Goal: Transaction & Acquisition: Book appointment/travel/reservation

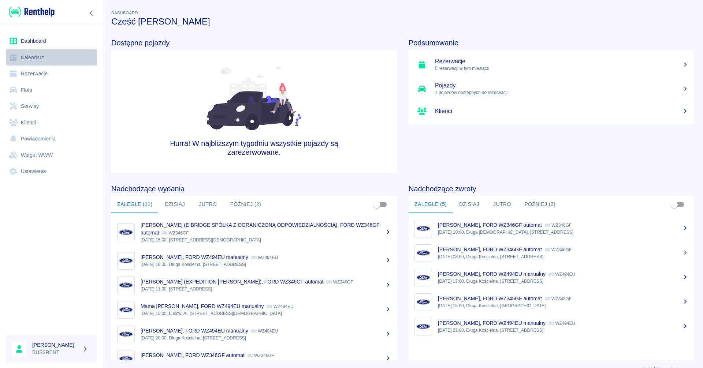
drag, startPoint x: 0, startPoint y: 0, endPoint x: 34, endPoint y: 60, distance: 69.2
click at [34, 60] on link "Kalendarz" at bounding box center [51, 57] width 91 height 16
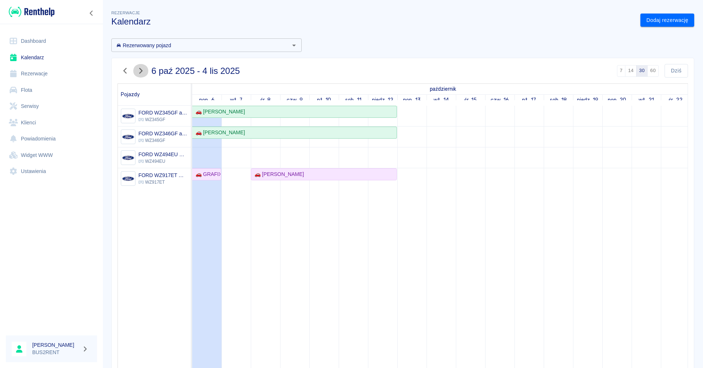
click at [144, 70] on icon "button" at bounding box center [141, 71] width 10 height 8
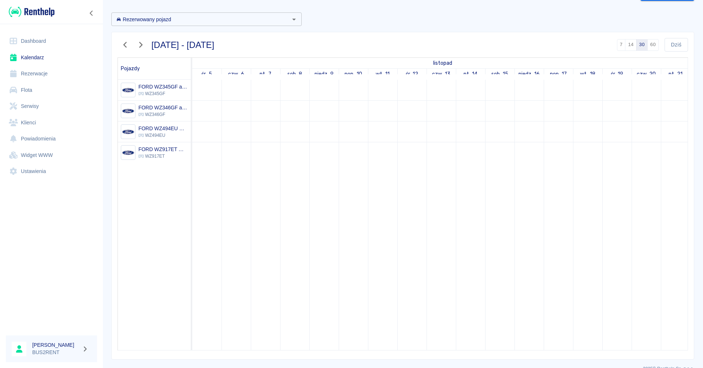
scroll to position [39, 0]
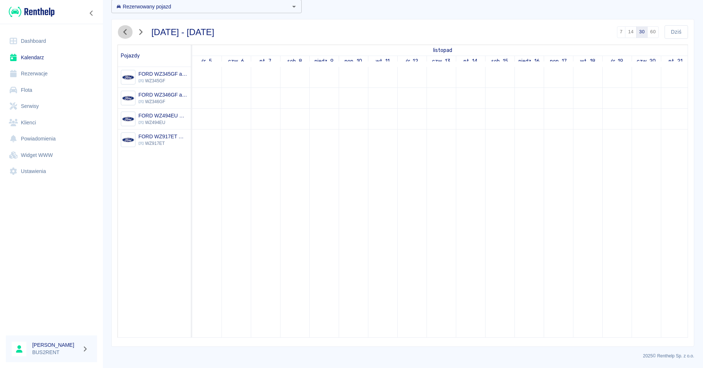
click at [126, 31] on icon "button" at bounding box center [124, 32] width 3 height 6
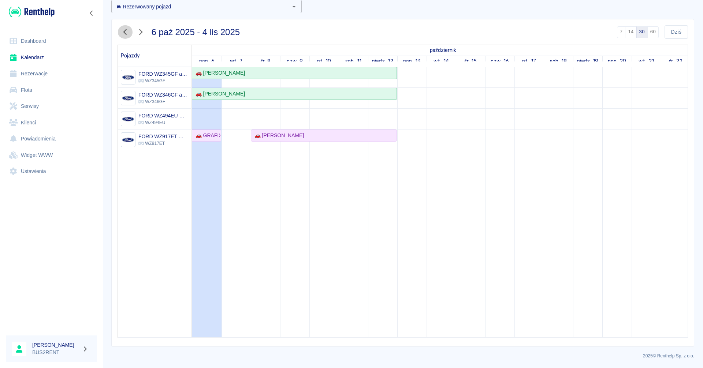
click at [123, 29] on icon "button" at bounding box center [125, 32] width 10 height 8
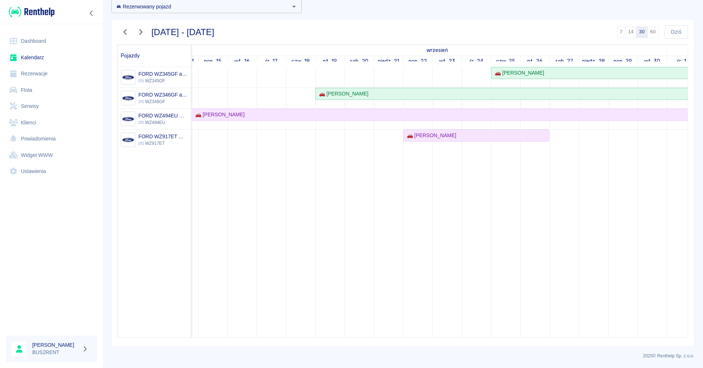
scroll to position [0, 389]
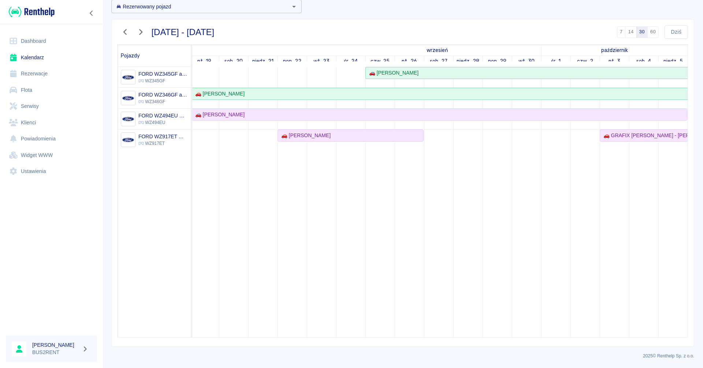
click at [144, 29] on icon "button" at bounding box center [141, 32] width 10 height 8
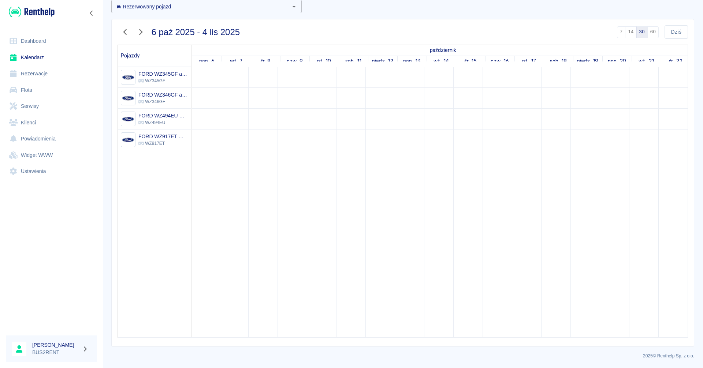
scroll to position [0, 0]
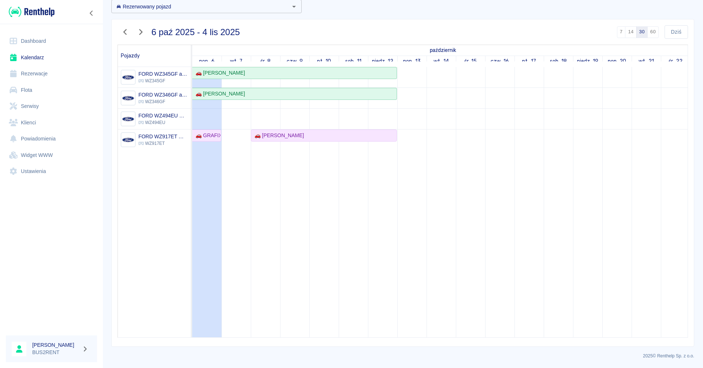
drag, startPoint x: 210, startPoint y: 118, endPoint x: 203, endPoint y: 117, distance: 7.0
click at [203, 117] on td at bounding box center [206, 202] width 29 height 271
click at [212, 120] on td at bounding box center [206, 202] width 29 height 271
click at [41, 70] on link "Rezerwacje" at bounding box center [51, 74] width 91 height 16
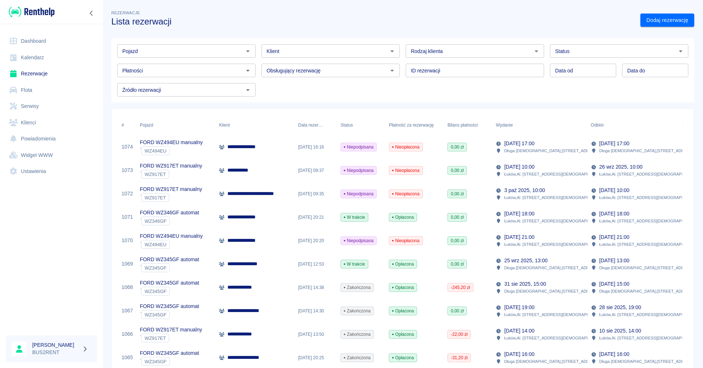
click at [249, 52] on icon "Otwórz" at bounding box center [248, 51] width 9 height 9
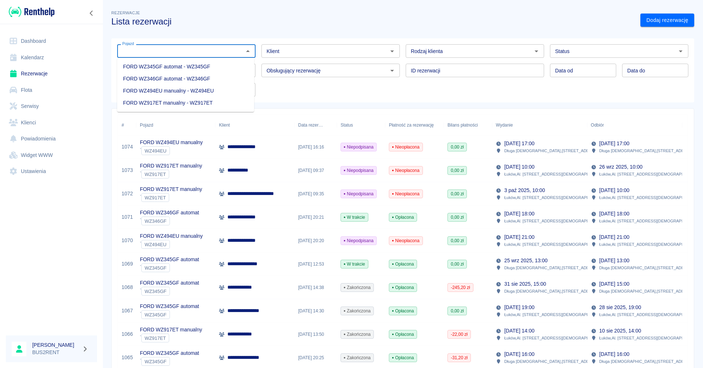
click at [172, 87] on li "FORD WZ494EU manualny - WZ494EU" at bounding box center [185, 91] width 137 height 12
type input "FORD WZ494EU manualny - WZ494EU"
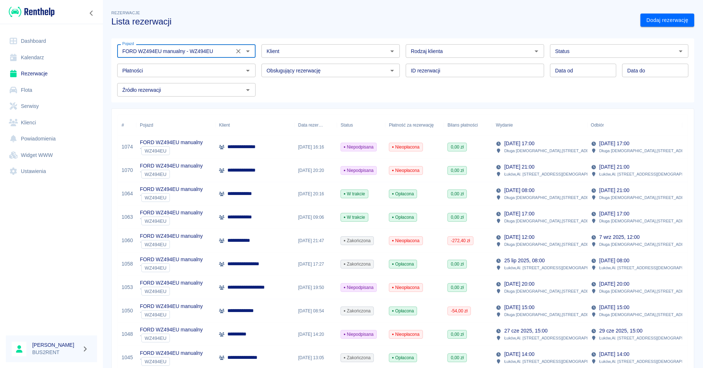
click at [41, 53] on link "Kalendarz" at bounding box center [51, 57] width 91 height 16
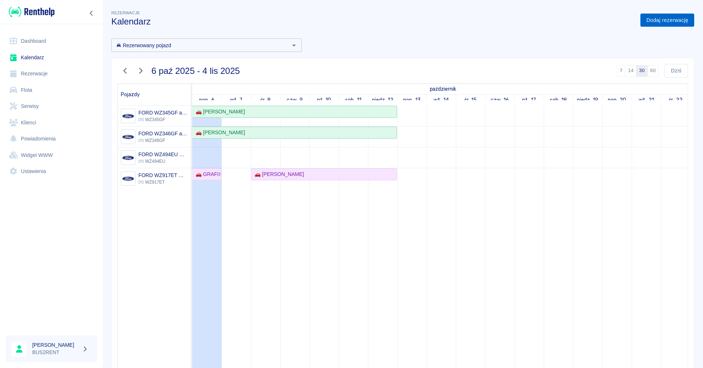
click at [665, 18] on link "Dodaj rezerwację" at bounding box center [668, 21] width 54 height 14
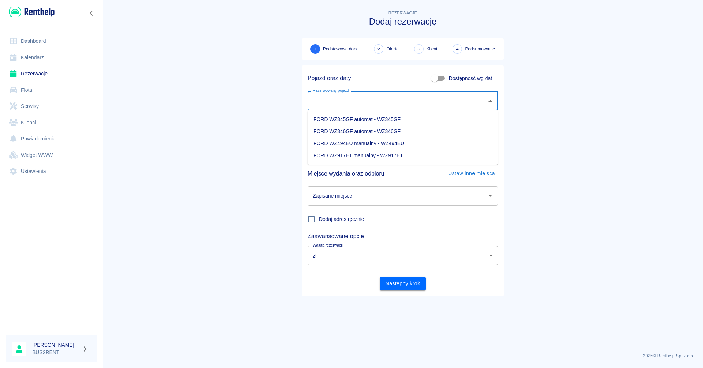
click at [374, 100] on input "Rezerwowany pojazd" at bounding box center [397, 100] width 173 height 13
click at [359, 140] on li "FORD WZ494EU manualny - WZ494EU" at bounding box center [403, 144] width 190 height 12
type input "FORD WZ494EU manualny - WZ494EU"
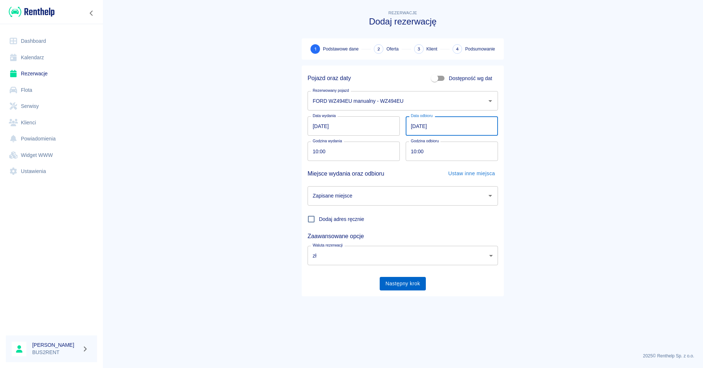
type input "[DATE]"
click at [407, 282] on button "Następny krok" at bounding box center [403, 284] width 47 height 14
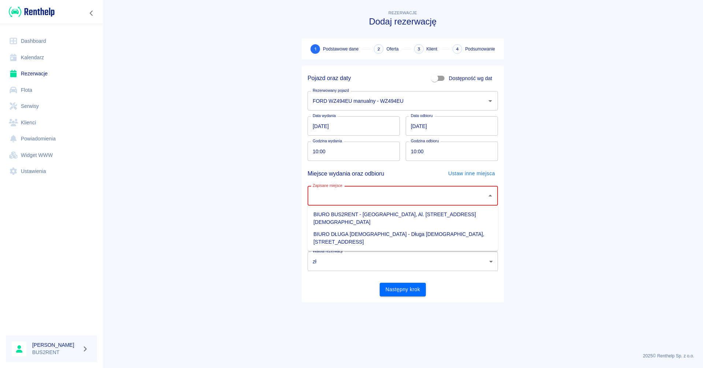
click at [355, 190] on input "Zapisane miejsce" at bounding box center [397, 196] width 173 height 13
click at [364, 213] on li "BIURO BUS2RENT - [GEOGRAPHIC_DATA], Al. [STREET_ADDRESS][DEMOGRAPHIC_DATA]" at bounding box center [403, 219] width 190 height 20
type input "BIURO BUS2RENT - [GEOGRAPHIC_DATA], Al. [STREET_ADDRESS][DEMOGRAPHIC_DATA]"
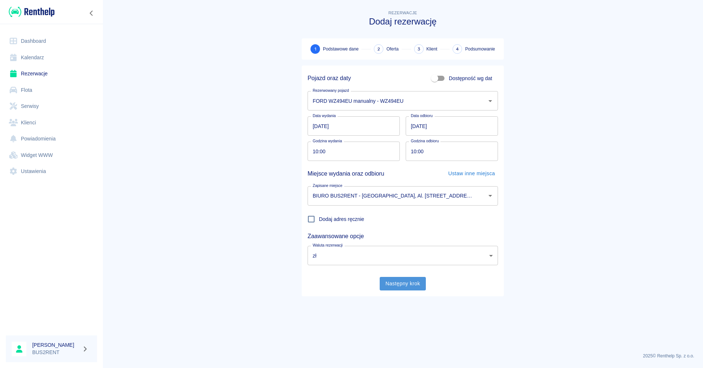
click at [411, 286] on button "Następny krok" at bounding box center [403, 284] width 47 height 14
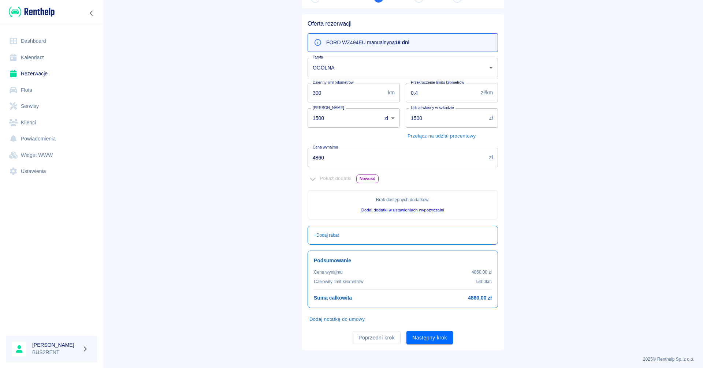
scroll to position [55, 0]
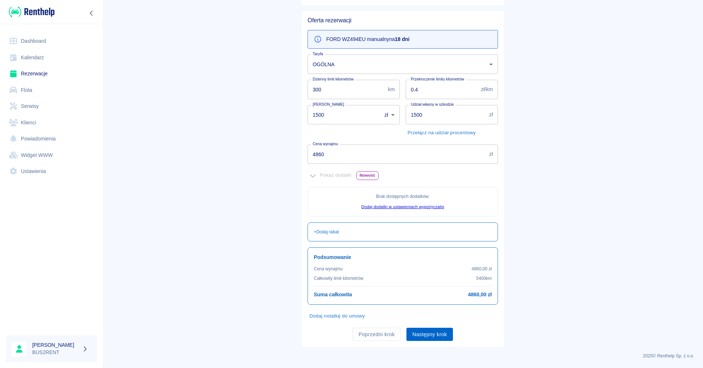
click at [426, 334] on button "Następny krok" at bounding box center [430, 335] width 47 height 14
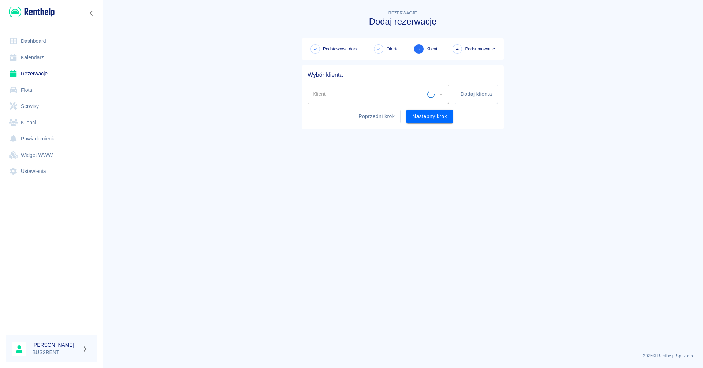
scroll to position [0, 0]
click at [332, 86] on div "Klient" at bounding box center [378, 94] width 141 height 19
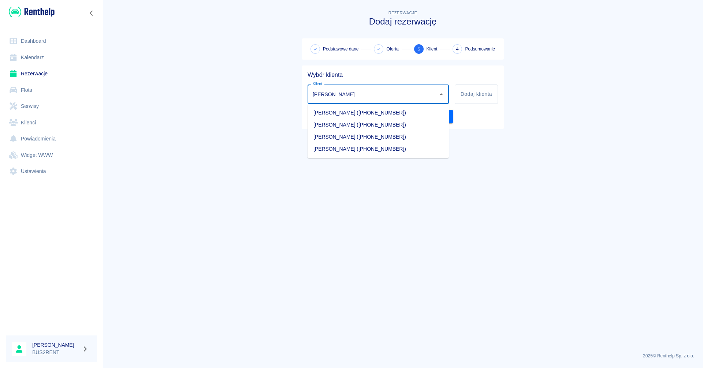
click at [342, 120] on li "[PERSON_NAME] ([PHONE_NUMBER])" at bounding box center [378, 125] width 141 height 12
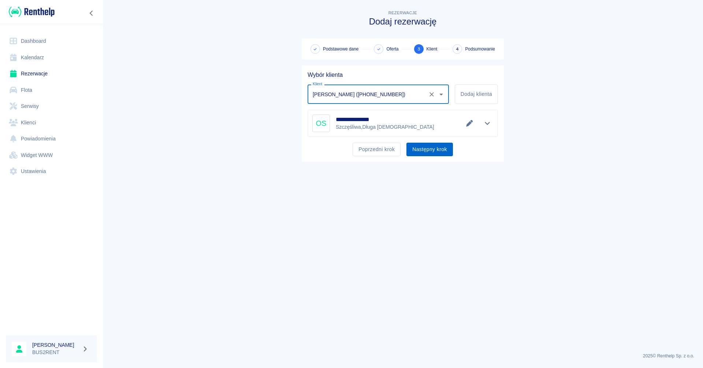
type input "[PERSON_NAME] ([PHONE_NUMBER])"
click at [435, 149] on button "Następny krok" at bounding box center [430, 150] width 47 height 14
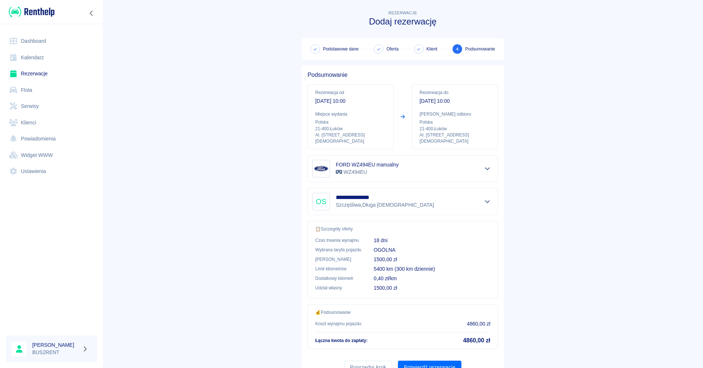
scroll to position [27, 0]
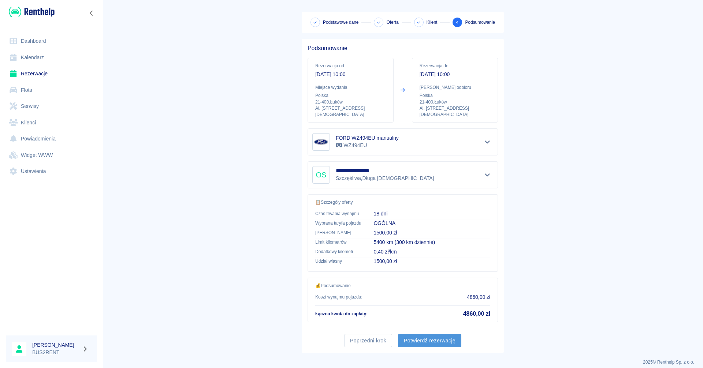
click at [428, 335] on button "Potwierdź rezerwację" at bounding box center [429, 341] width 63 height 14
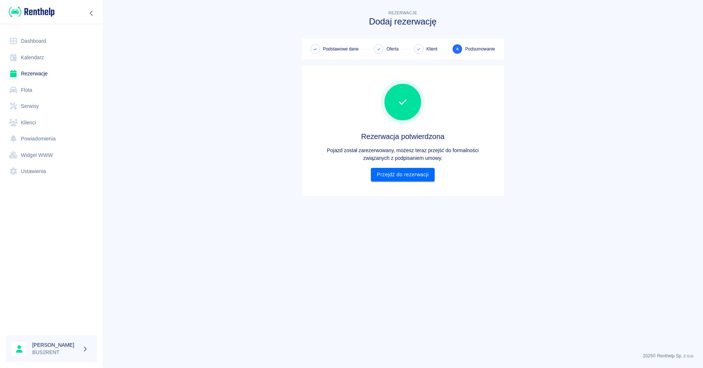
scroll to position [0, 0]
click at [418, 175] on link "Przejdź do rezerwacji" at bounding box center [402, 175] width 63 height 14
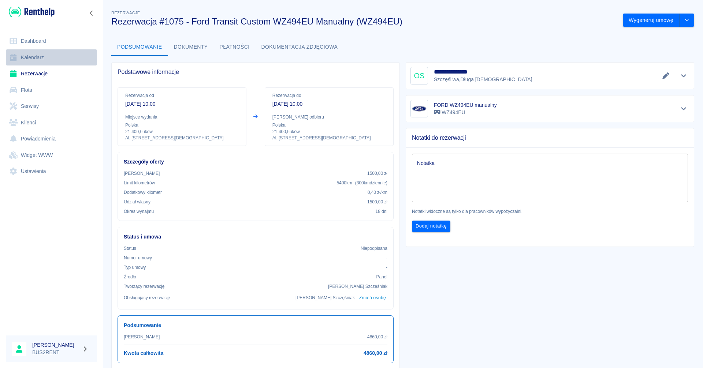
click at [38, 60] on link "Kalendarz" at bounding box center [51, 57] width 91 height 16
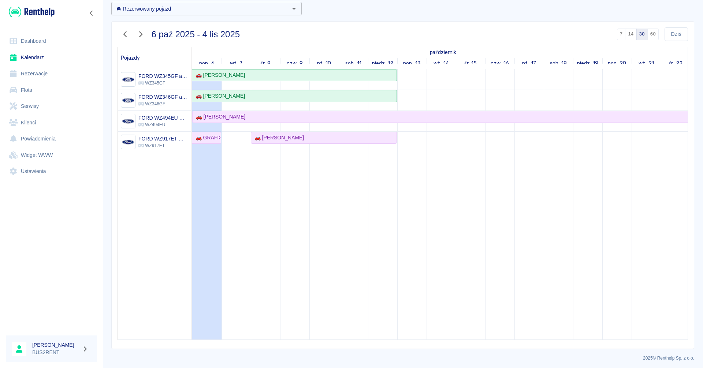
click at [128, 35] on icon "button" at bounding box center [125, 34] width 10 height 8
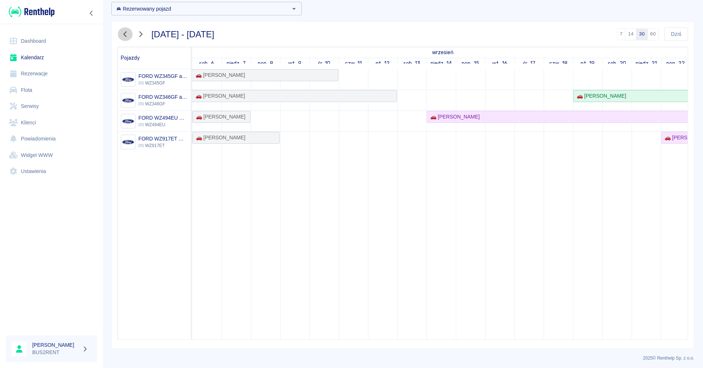
click at [128, 35] on icon "button" at bounding box center [125, 34] width 10 height 8
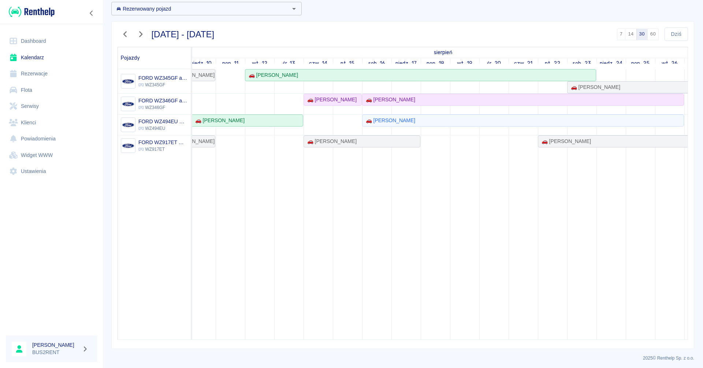
scroll to position [0, 105]
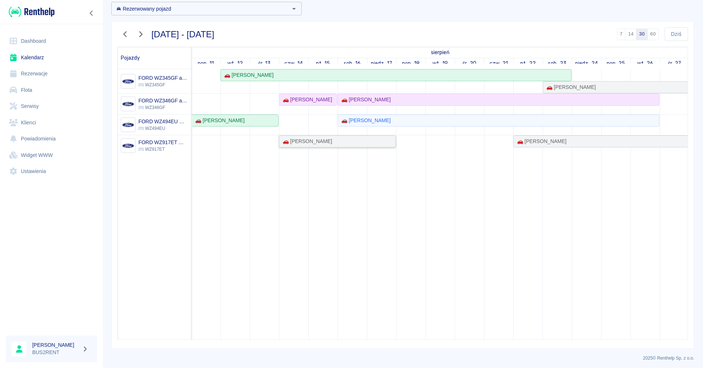
click at [378, 140] on div "🚗 [PERSON_NAME]" at bounding box center [337, 142] width 115 height 8
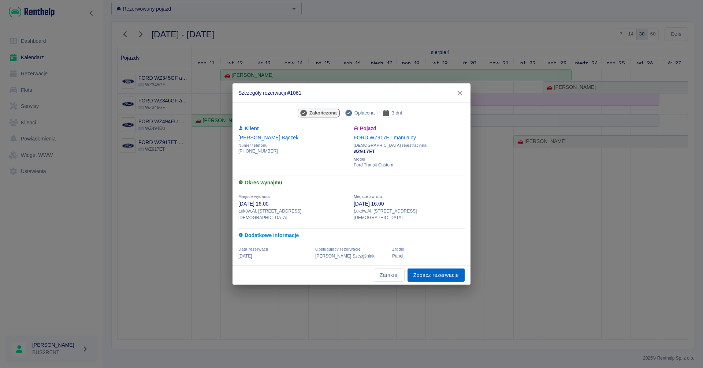
click at [431, 271] on link "Zobacz rezerwację" at bounding box center [436, 276] width 57 height 14
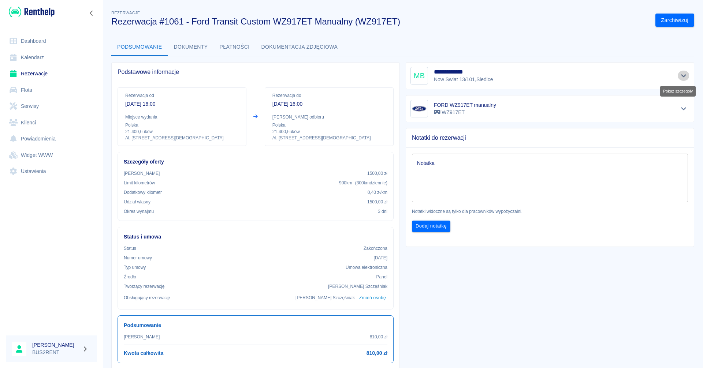
click at [680, 78] on icon "Pokaż szczegóły" at bounding box center [684, 76] width 8 height 7
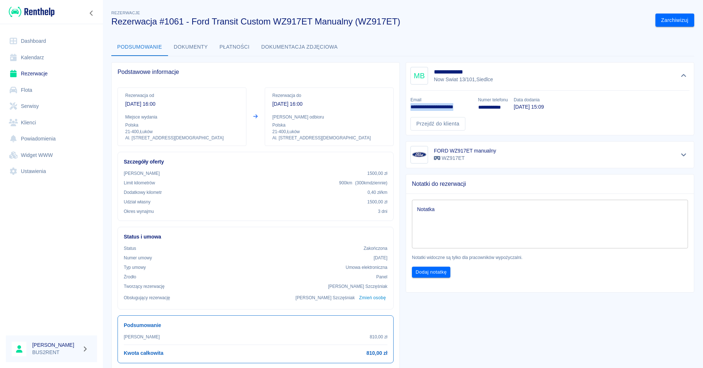
drag, startPoint x: 409, startPoint y: 105, endPoint x: 469, endPoint y: 107, distance: 60.1
click at [469, 107] on p "**********" at bounding box center [442, 107] width 62 height 8
copy p "**********"
click at [39, 74] on link "Rezerwacje" at bounding box center [51, 74] width 91 height 16
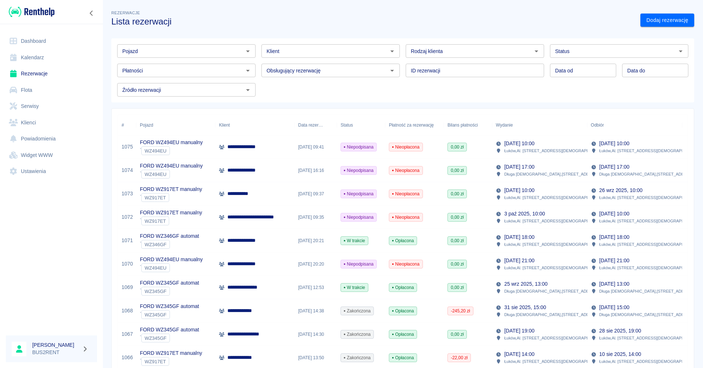
click at [39, 57] on link "Kalendarz" at bounding box center [51, 57] width 91 height 16
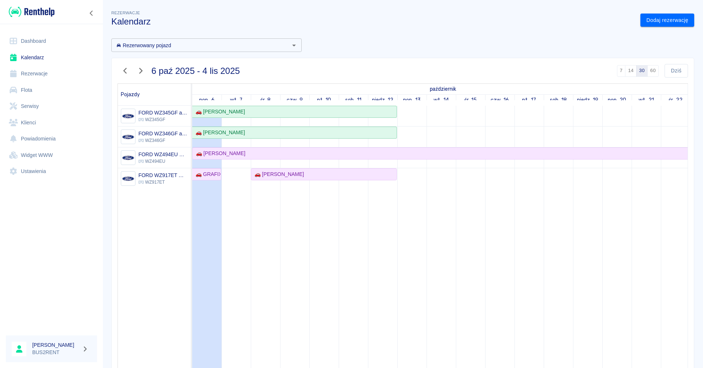
click at [46, 57] on link "Kalendarz" at bounding box center [51, 57] width 91 height 16
click at [54, 75] on link "Rezerwacje" at bounding box center [51, 74] width 91 height 16
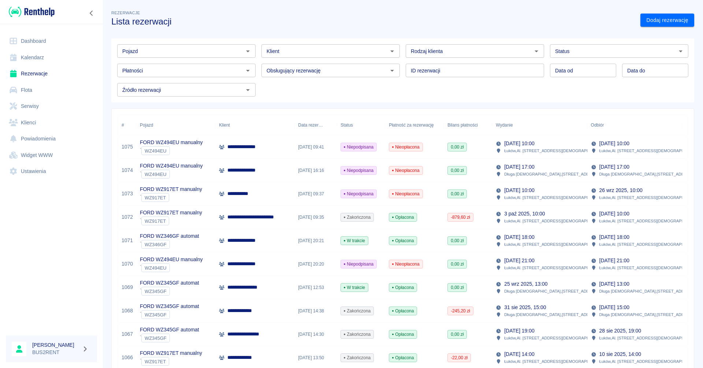
click at [38, 56] on link "Kalendarz" at bounding box center [51, 57] width 91 height 16
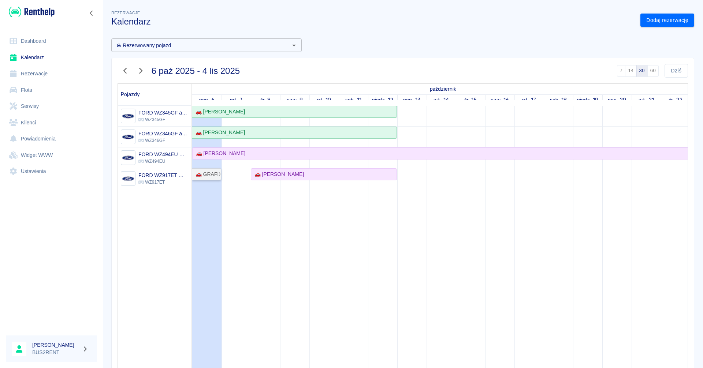
click at [208, 175] on div "🚗 GRAFIX [PERSON_NAME] - [PERSON_NAME]" at bounding box center [207, 175] width 28 height 8
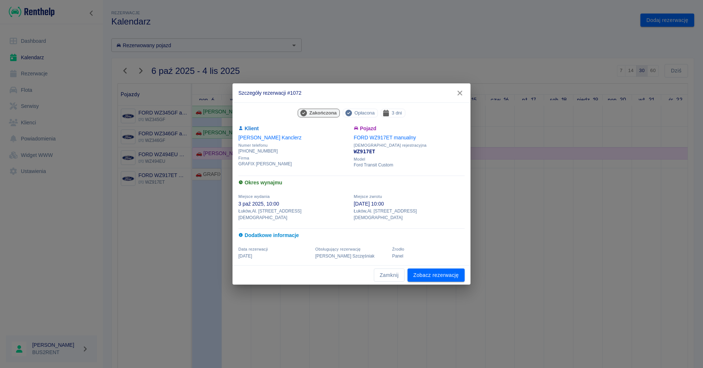
click at [462, 94] on icon "button" at bounding box center [460, 93] width 10 height 8
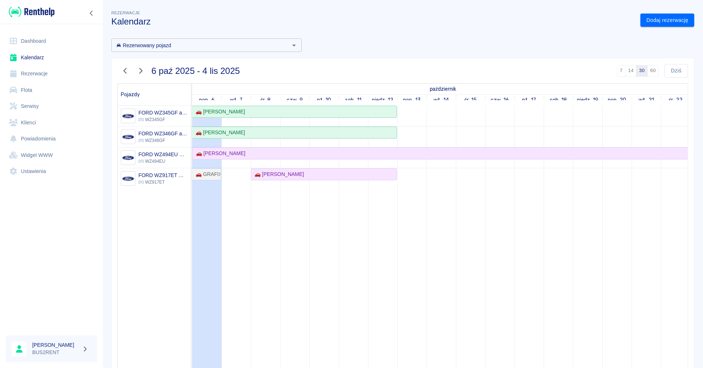
click at [126, 69] on icon "button" at bounding box center [125, 71] width 10 height 8
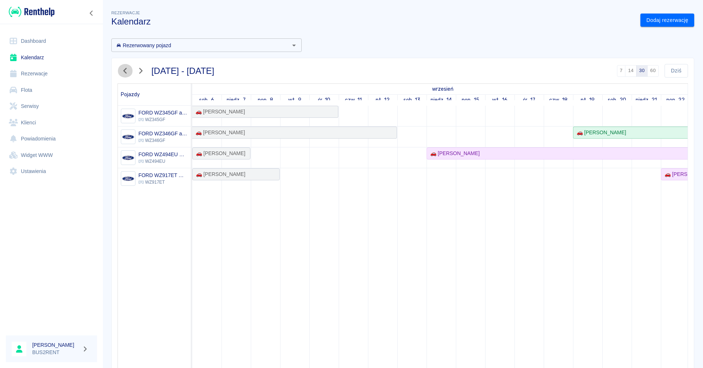
click at [126, 69] on icon "button" at bounding box center [125, 71] width 10 height 8
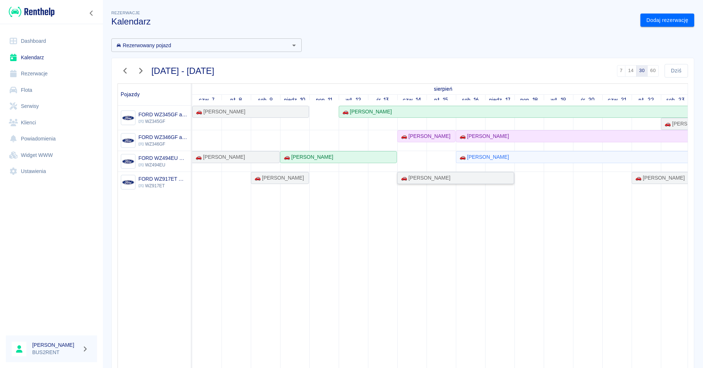
click at [478, 179] on div "🚗 [PERSON_NAME]" at bounding box center [455, 178] width 115 height 8
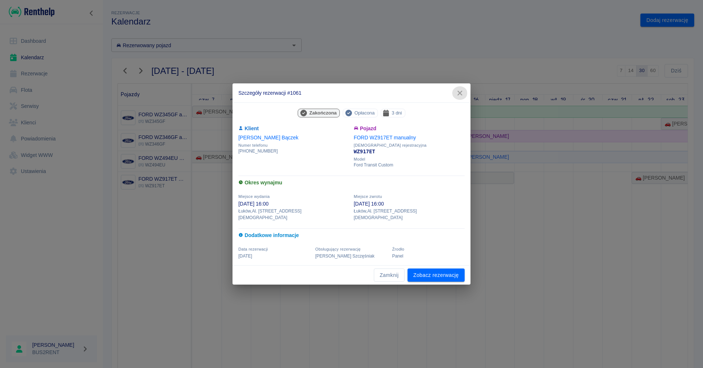
drag, startPoint x: 459, startPoint y: 97, endPoint x: 128, endPoint y: 71, distance: 331.4
click at [454, 98] on button "button" at bounding box center [459, 93] width 15 height 14
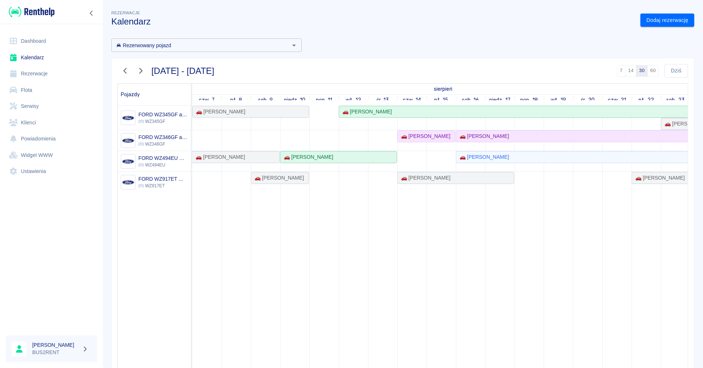
click at [48, 74] on link "Rezerwacje" at bounding box center [51, 74] width 91 height 16
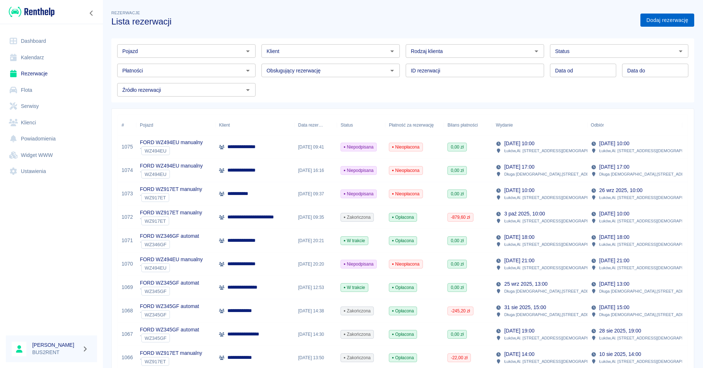
click at [665, 17] on link "Dodaj rezerwację" at bounding box center [668, 21] width 54 height 14
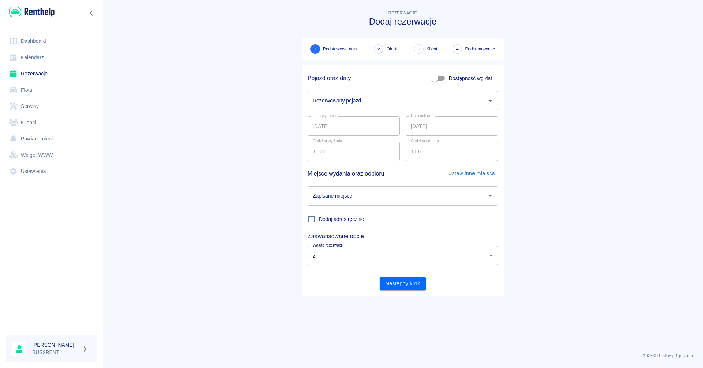
click at [390, 103] on input "Rezerwowany pojazd" at bounding box center [397, 100] width 173 height 13
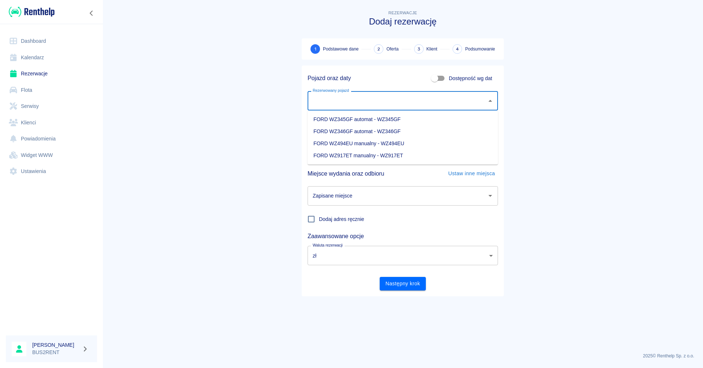
click at [468, 117] on li "FORD WZ345GF automat - WZ345GF" at bounding box center [403, 120] width 190 height 12
type input "FORD WZ345GF automat - WZ345GF"
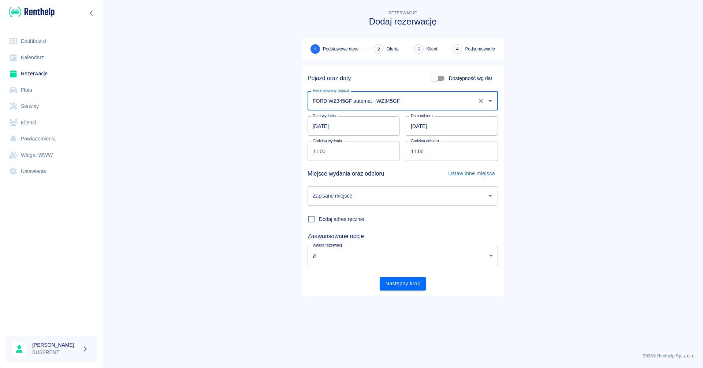
click at [312, 127] on input "[DATE]" at bounding box center [354, 125] width 92 height 19
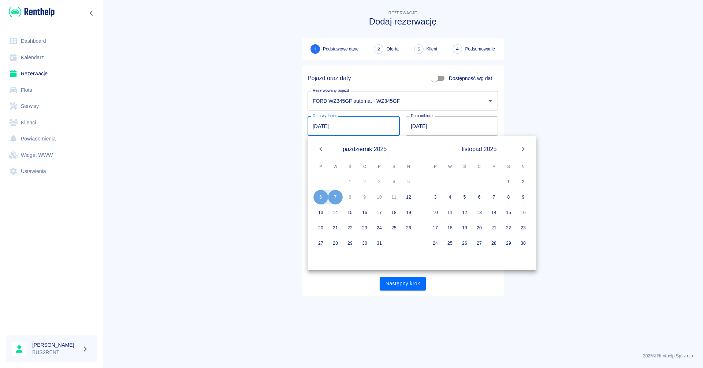
click at [316, 126] on input "[DATE]" at bounding box center [354, 125] width 92 height 19
click at [361, 126] on input "[DATE]" at bounding box center [354, 125] width 92 height 19
type input "[DATE]"
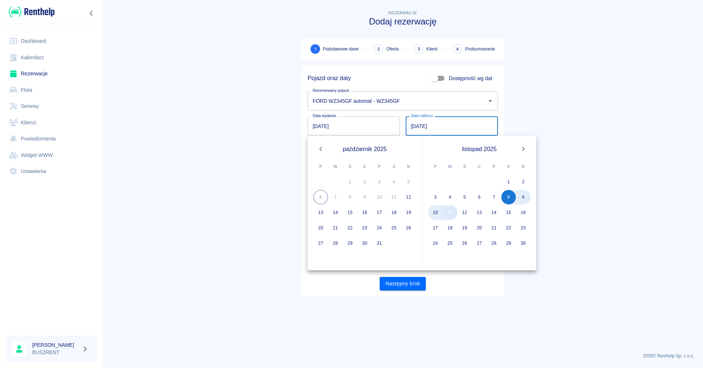
type input "[DATE]"
click at [450, 216] on button "11" at bounding box center [450, 212] width 15 height 15
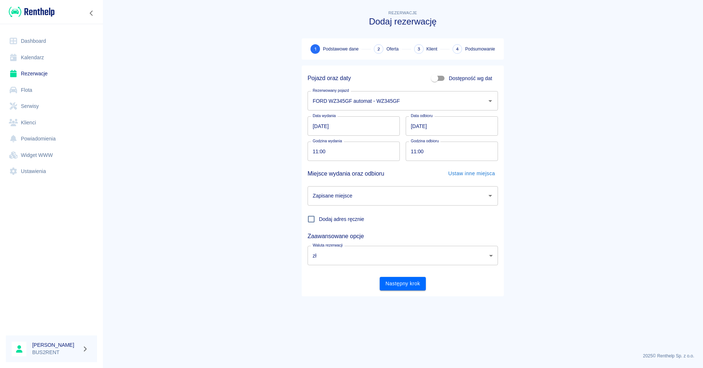
click at [558, 261] on main "Rezerwacje Dodaj rezerwację 1 Podstawowe dane 2 Oferta 3 Klient 4 Podsumowanie …" at bounding box center [403, 178] width 601 height 338
click at [439, 192] on input "Zapisane miejsce" at bounding box center [397, 196] width 173 height 13
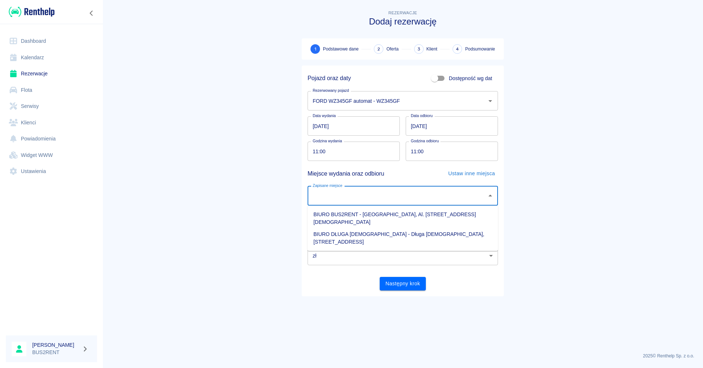
click at [400, 214] on li "BIURO BUS2RENT - [GEOGRAPHIC_DATA], Al. [STREET_ADDRESS][DEMOGRAPHIC_DATA]" at bounding box center [403, 219] width 190 height 20
type input "BIURO BUS2RENT - [GEOGRAPHIC_DATA], Al. [STREET_ADDRESS][DEMOGRAPHIC_DATA]"
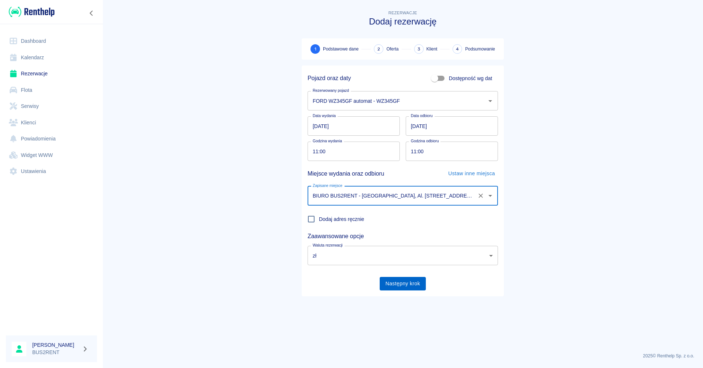
click at [413, 282] on button "Następny krok" at bounding box center [403, 284] width 47 height 14
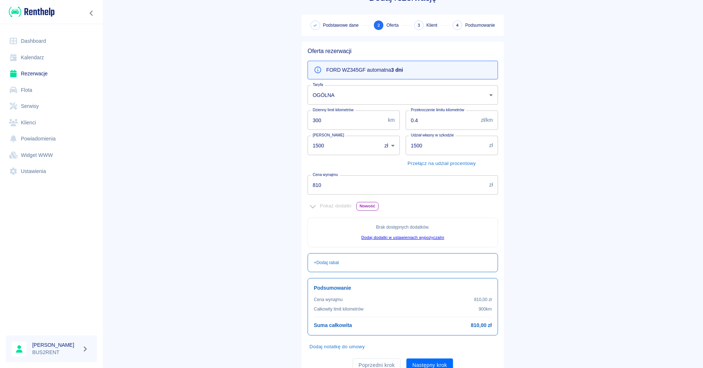
scroll to position [37, 0]
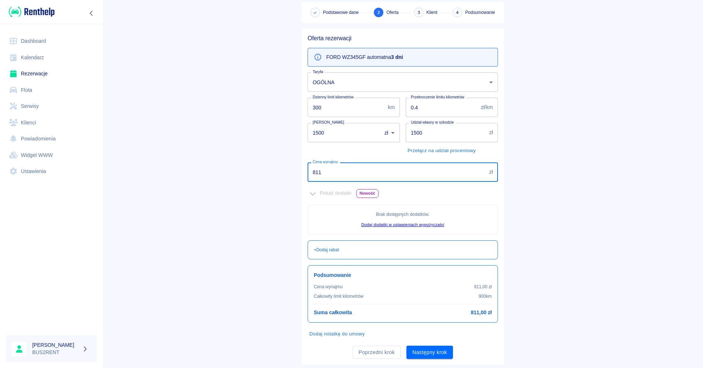
click at [480, 171] on input "811" at bounding box center [397, 172] width 179 height 19
click at [491, 84] on body "Używamy plików Cookies, by zapewnić Ci najlepsze możliwe doświadczenie. Aby dow…" at bounding box center [351, 184] width 703 height 368
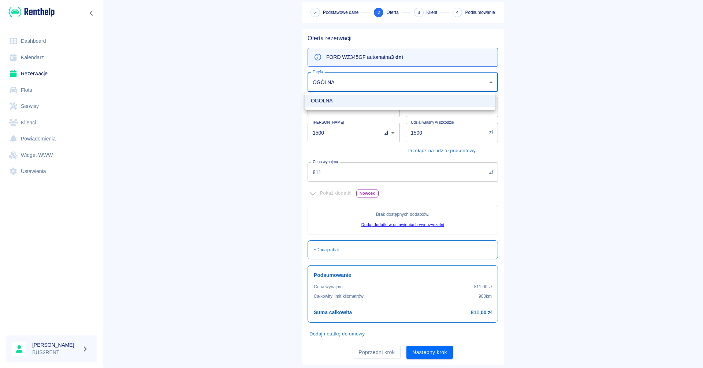
click at [491, 84] on div at bounding box center [351, 184] width 703 height 368
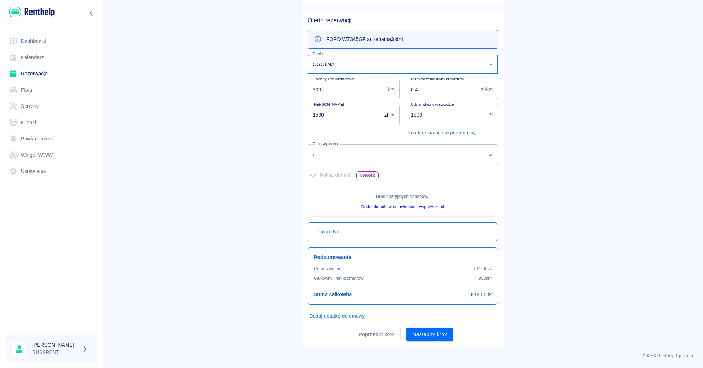
scroll to position [18, 0]
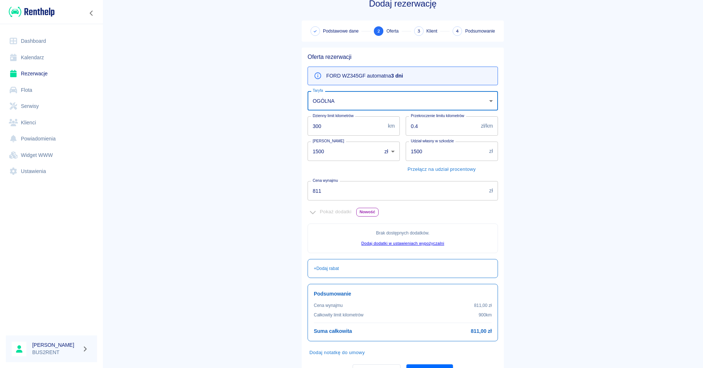
click at [322, 193] on input "811" at bounding box center [397, 190] width 179 height 19
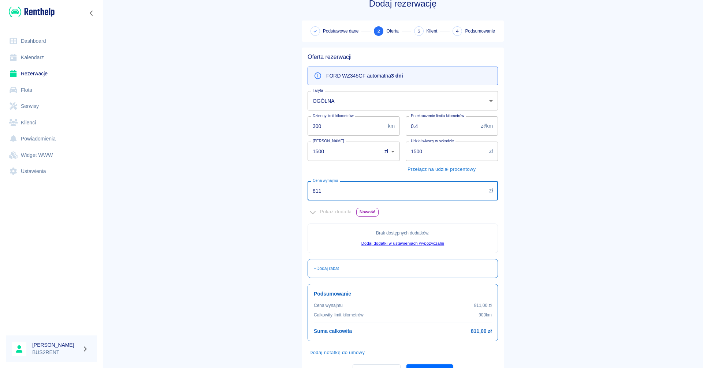
click at [479, 194] on input "811" at bounding box center [397, 190] width 179 height 19
drag, startPoint x: 324, startPoint y: 189, endPoint x: 299, endPoint y: 196, distance: 26.2
click at [302, 196] on div "Cena wynajmu 811 zł Cena wynajmu" at bounding box center [400, 187] width 196 height 25
type input "750"
click at [599, 232] on main "Rezerwacje Dodaj rezerwację Podstawowe dane 2 Oferta 3 Klient 4 Podsumowanie Of…" at bounding box center [403, 187] width 601 height 393
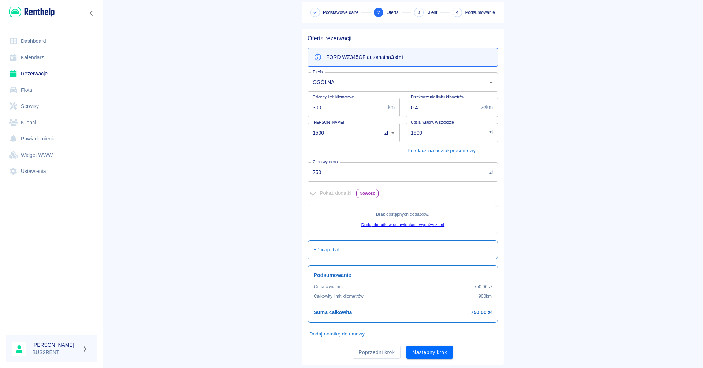
scroll to position [55, 0]
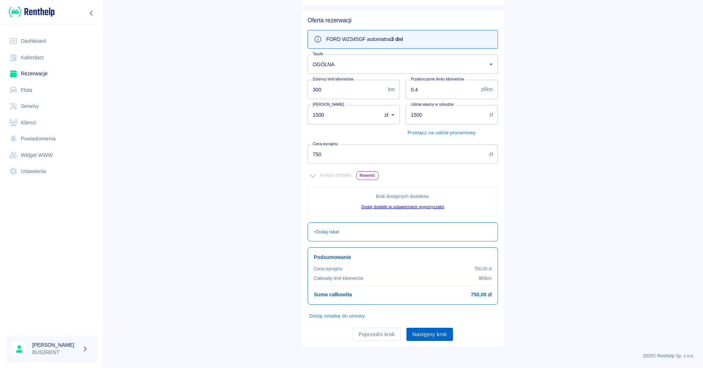
click at [427, 334] on button "Następny krok" at bounding box center [430, 335] width 47 height 14
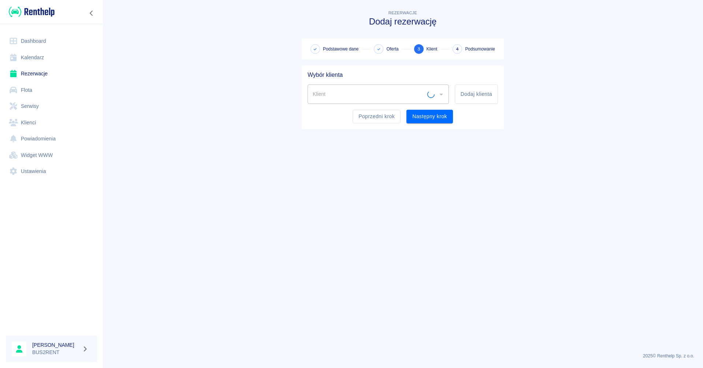
scroll to position [0, 0]
click at [441, 96] on icon "Otwórz" at bounding box center [441, 94] width 9 height 9
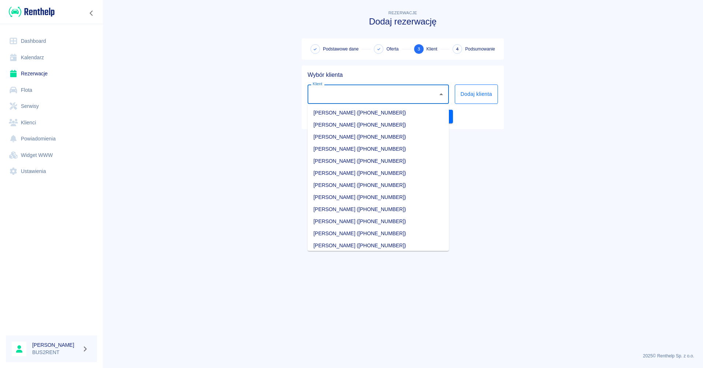
click at [486, 92] on button "Dodaj klienta" at bounding box center [476, 94] width 43 height 19
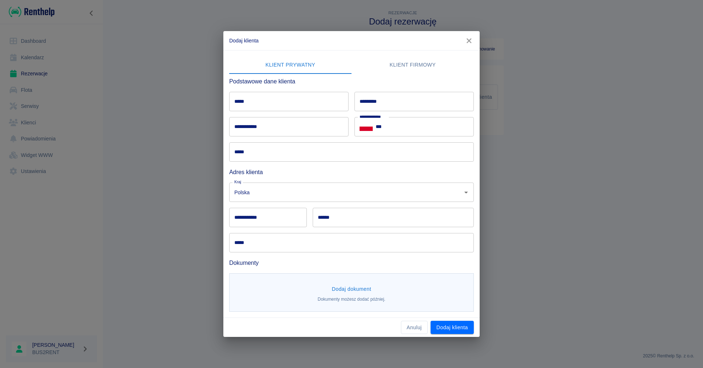
click at [262, 101] on input "*****" at bounding box center [288, 101] width 119 height 19
type input "******"
click at [358, 104] on input "*********" at bounding box center [414, 101] width 119 height 19
type input "*****"
click at [411, 127] on input "***" at bounding box center [425, 126] width 98 height 19
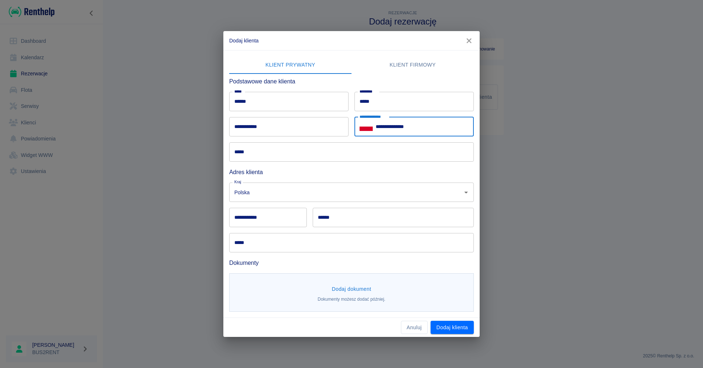
type input "**********"
click at [237, 129] on input "**********" at bounding box center [288, 126] width 119 height 19
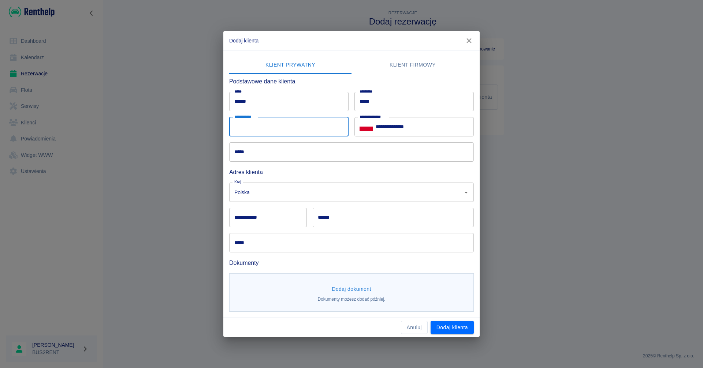
click at [244, 153] on input "*****" at bounding box center [351, 151] width 245 height 19
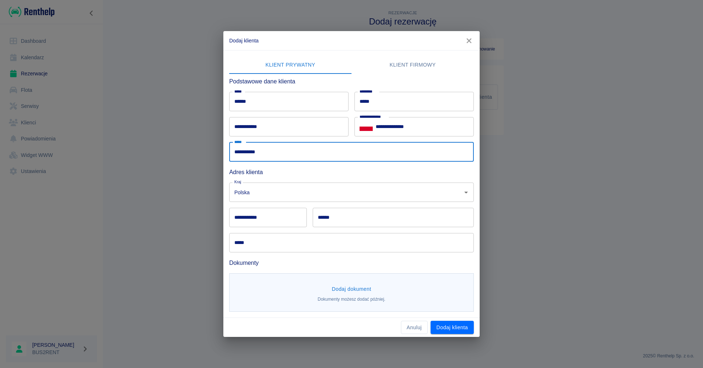
type input "**********"
click at [252, 218] on input "**********" at bounding box center [268, 217] width 78 height 19
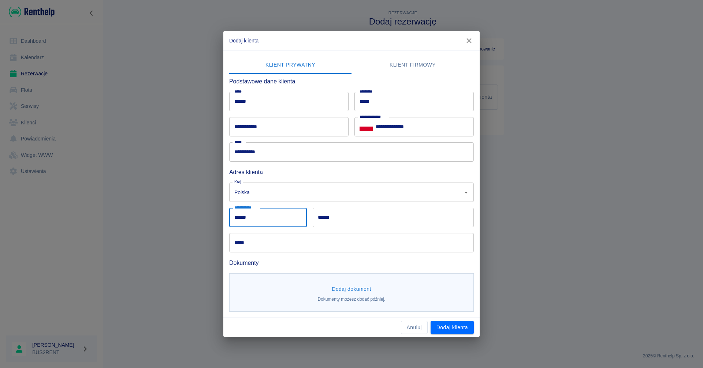
type input "******"
click at [345, 218] on input "******" at bounding box center [393, 217] width 161 height 19
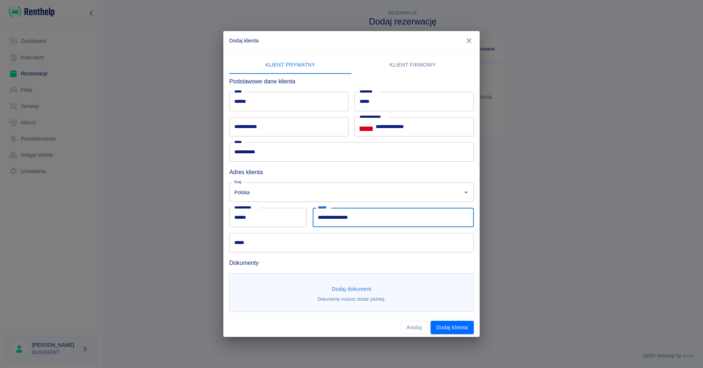
type input "**********"
click at [267, 245] on input "*****" at bounding box center [351, 242] width 245 height 19
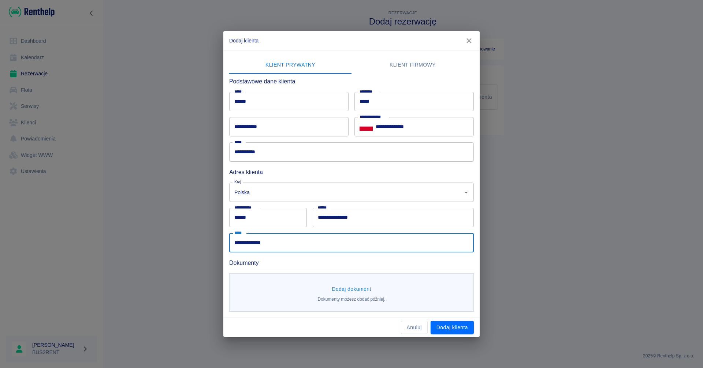
click at [233, 242] on input "**********" at bounding box center [351, 242] width 245 height 19
click at [305, 245] on input "**********" at bounding box center [351, 242] width 245 height 19
type input "**********"
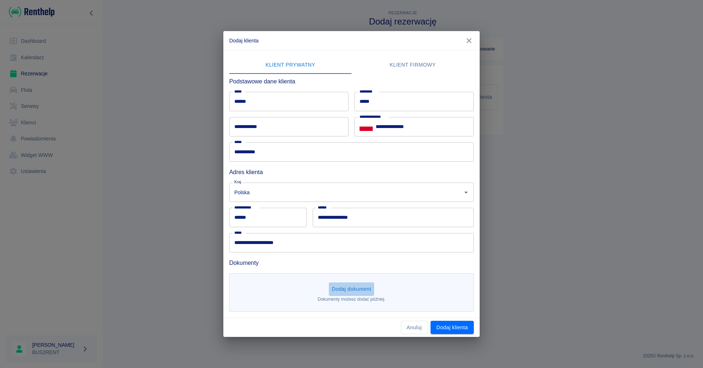
click at [359, 289] on button "Dodaj dokument" at bounding box center [351, 290] width 45 height 14
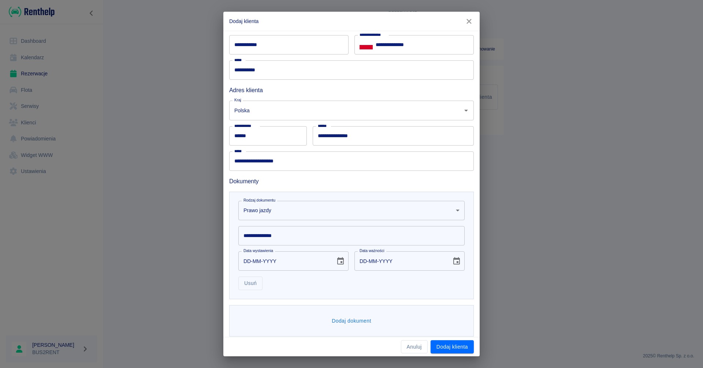
scroll to position [68, 0]
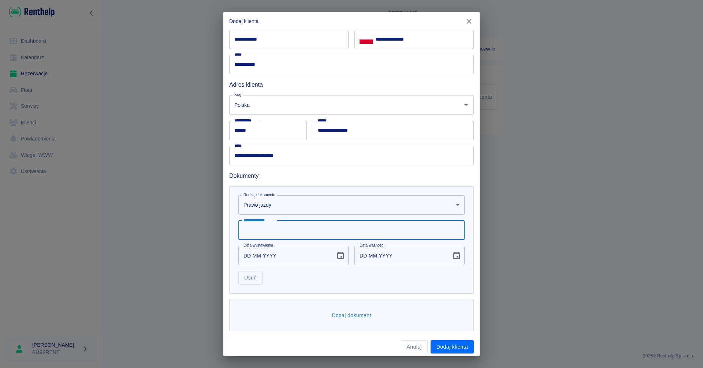
click at [253, 230] on input "**********" at bounding box center [351, 230] width 226 height 19
type input "**********"
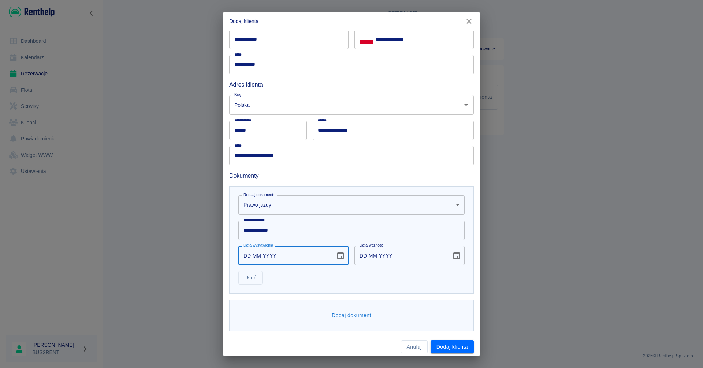
click at [245, 255] on input "DD-MM-YYYY" at bounding box center [284, 255] width 92 height 19
click at [349, 316] on button "Dodaj dokument" at bounding box center [351, 316] width 45 height 14
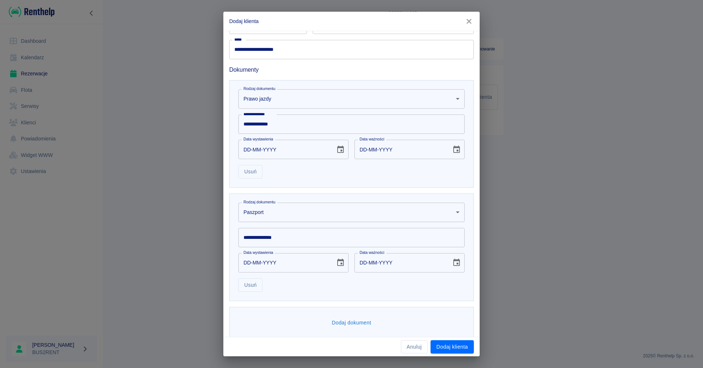
scroll to position [178, 0]
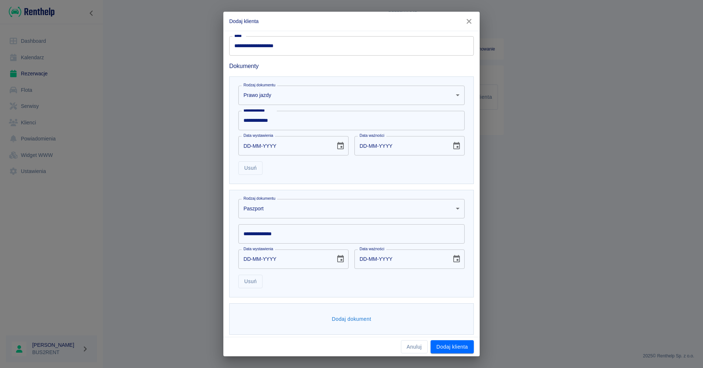
click at [272, 215] on body "**********" at bounding box center [351, 184] width 703 height 368
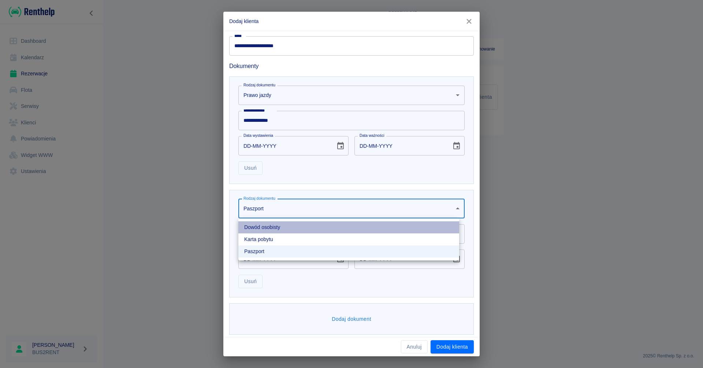
click at [266, 225] on li "Dowód osobisty" at bounding box center [348, 228] width 221 height 12
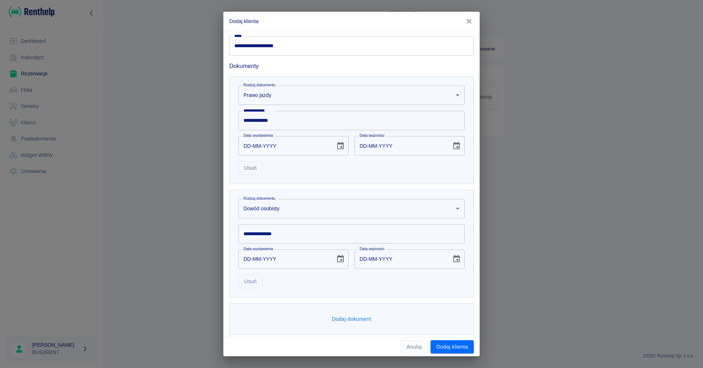
scroll to position [182, 0]
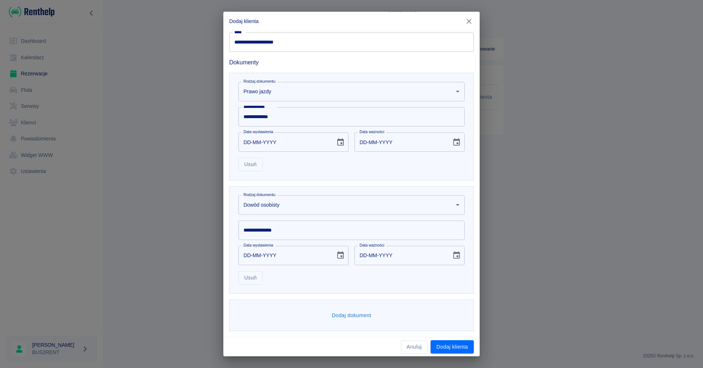
click at [266, 227] on input "**********" at bounding box center [351, 230] width 226 height 19
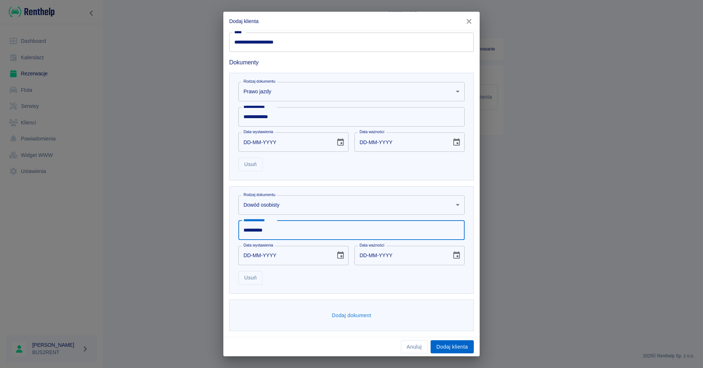
type input "**********"
click at [454, 347] on button "Dodaj klienta" at bounding box center [452, 348] width 43 height 14
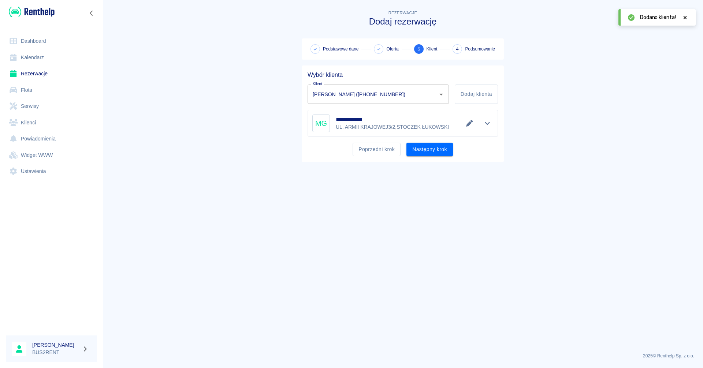
type input "[PERSON_NAME] ([PHONE_NUMBER])"
click at [434, 147] on button "Następny krok" at bounding box center [430, 150] width 47 height 14
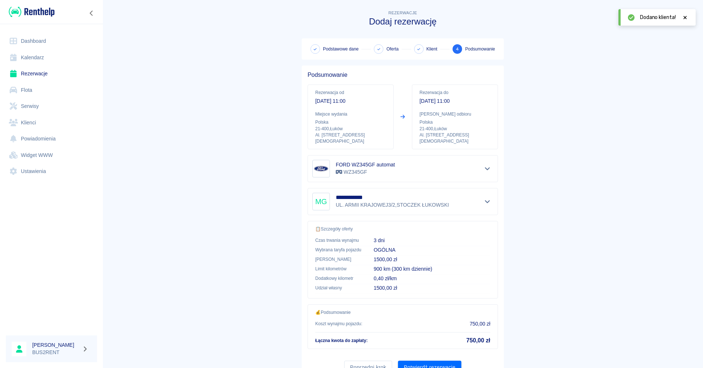
scroll to position [27, 0]
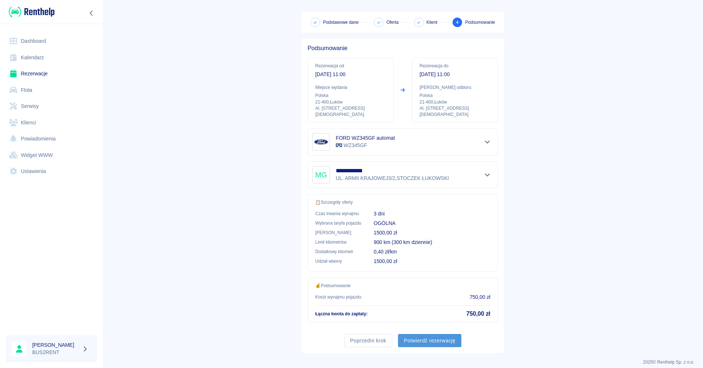
click at [422, 334] on button "Potwierdź rezerwację" at bounding box center [429, 341] width 63 height 14
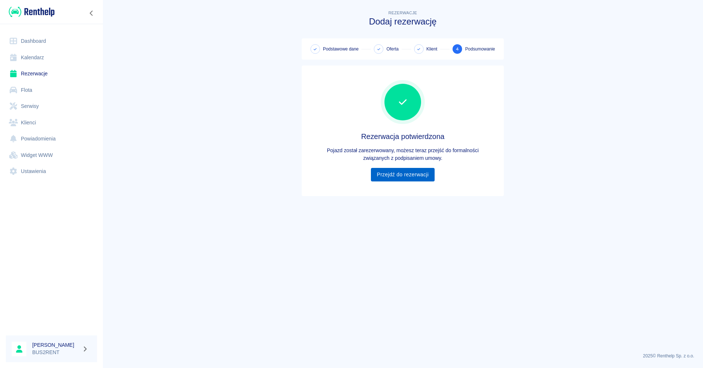
click at [403, 178] on link "Przejdź do rezerwacji" at bounding box center [402, 175] width 63 height 14
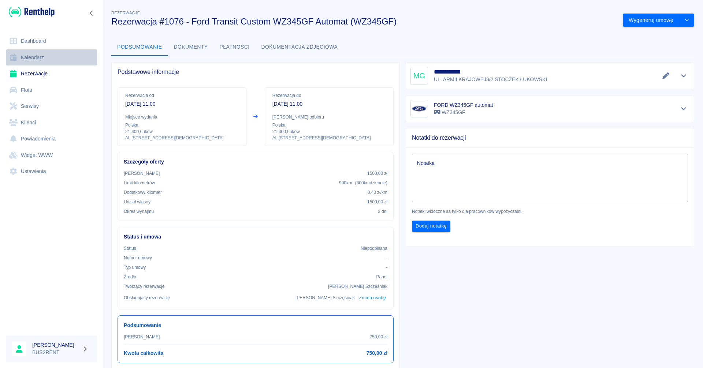
click at [44, 58] on link "Kalendarz" at bounding box center [51, 57] width 91 height 16
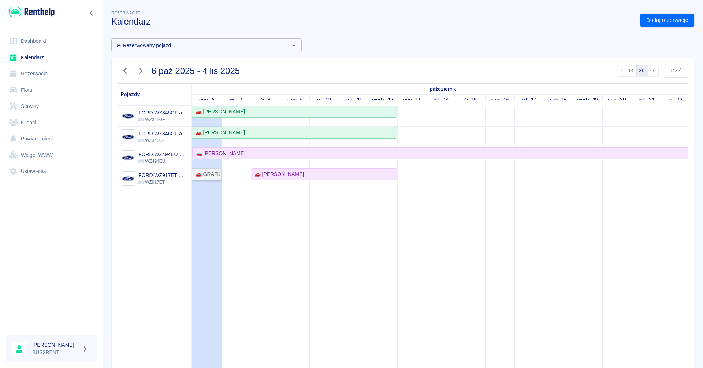
click at [213, 173] on div "🚗 GRAFIX [PERSON_NAME] - [PERSON_NAME]" at bounding box center [207, 175] width 28 height 8
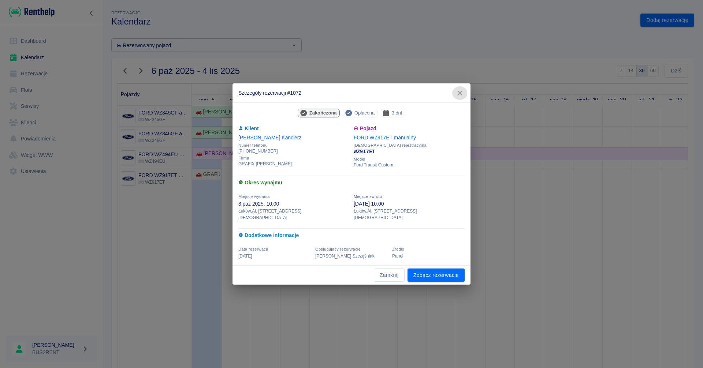
click at [461, 93] on icon "button" at bounding box center [460, 93] width 10 height 8
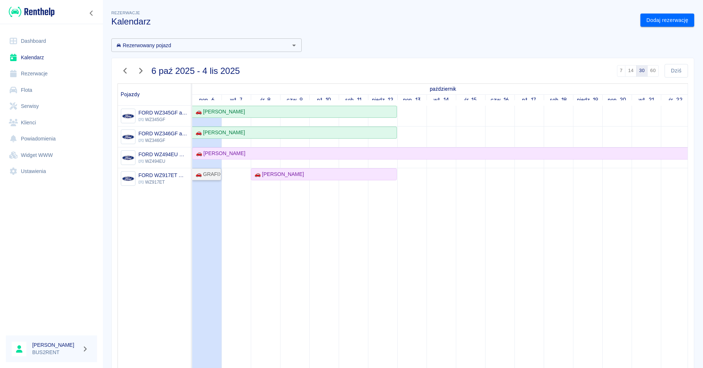
click at [205, 174] on div "🚗 GRAFIX [PERSON_NAME] - [PERSON_NAME]" at bounding box center [207, 175] width 28 height 8
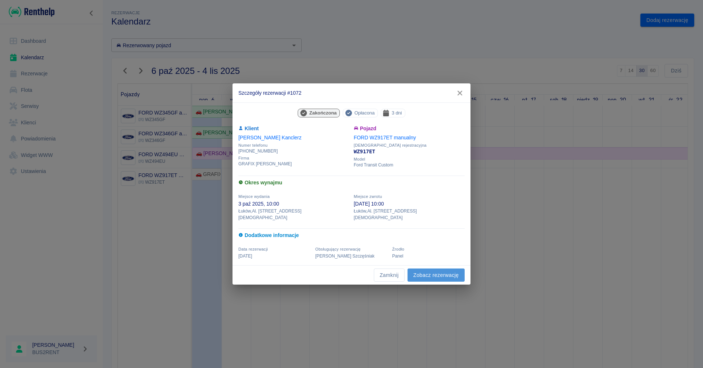
click at [440, 269] on link "Zobacz rezerwację" at bounding box center [436, 276] width 57 height 14
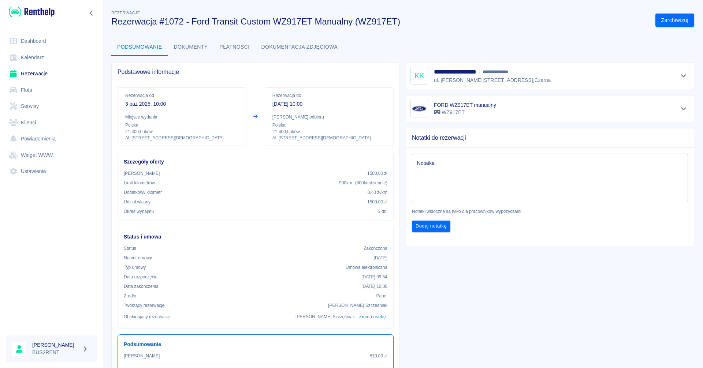
click at [194, 47] on button "Dokumenty" at bounding box center [191, 47] width 46 height 18
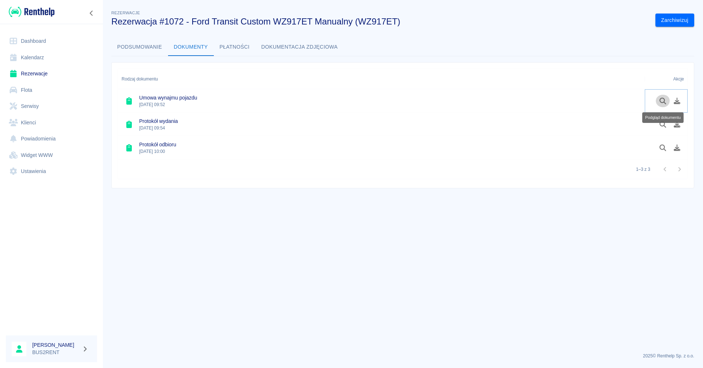
click at [663, 102] on icon "Podgląd dokumentu" at bounding box center [663, 101] width 8 height 7
click at [661, 147] on icon "Podgląd dokumentu" at bounding box center [663, 148] width 8 height 7
click at [38, 56] on link "Kalendarz" at bounding box center [51, 57] width 91 height 16
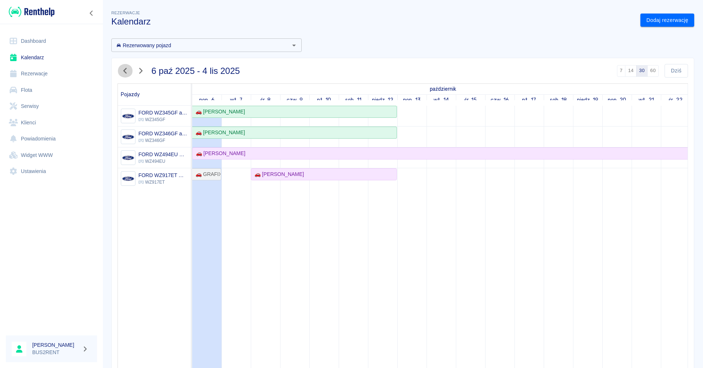
click at [125, 69] on icon "button" at bounding box center [124, 71] width 3 height 6
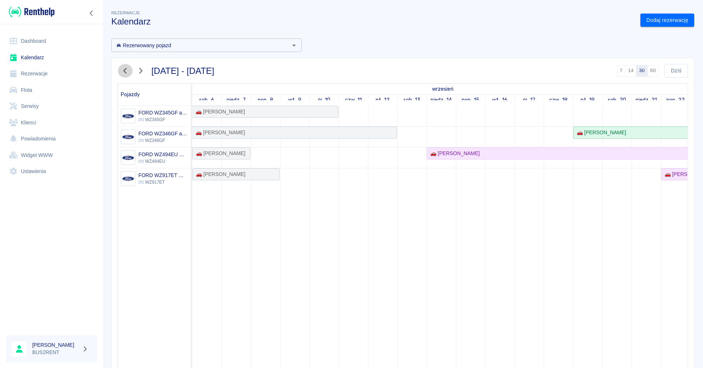
click at [125, 71] on icon "button" at bounding box center [124, 71] width 3 height 6
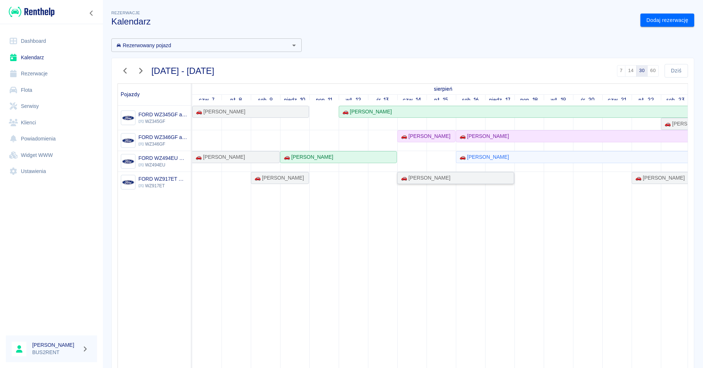
click at [455, 177] on div "🚗 [PERSON_NAME]" at bounding box center [455, 178] width 115 height 8
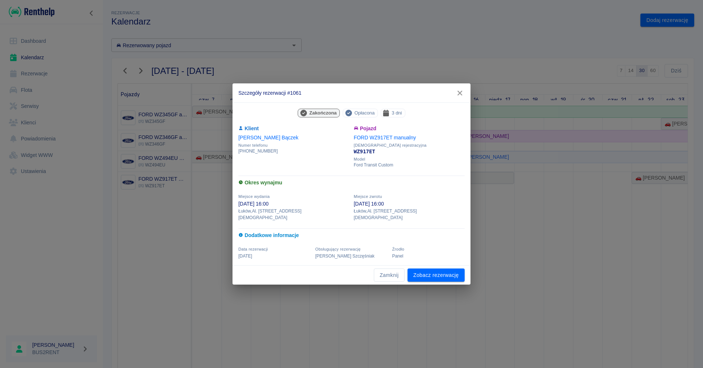
click at [460, 96] on icon "button" at bounding box center [459, 93] width 5 height 5
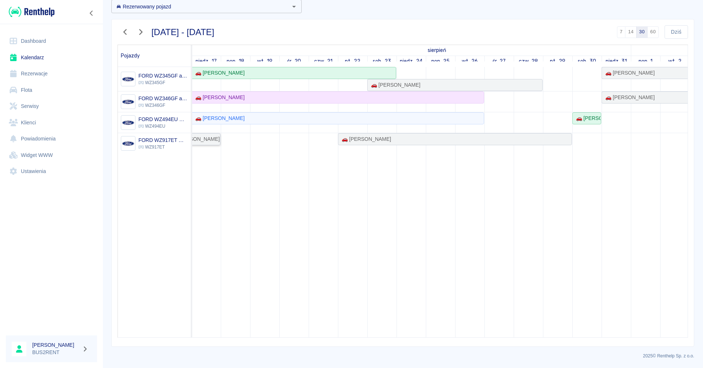
scroll to position [0, 333]
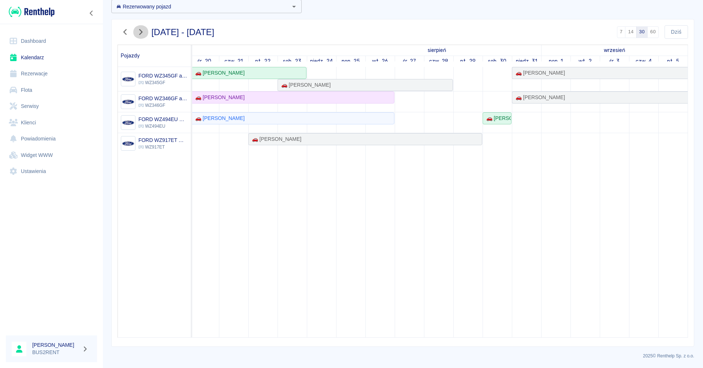
click at [142, 30] on icon "button" at bounding box center [141, 32] width 10 height 8
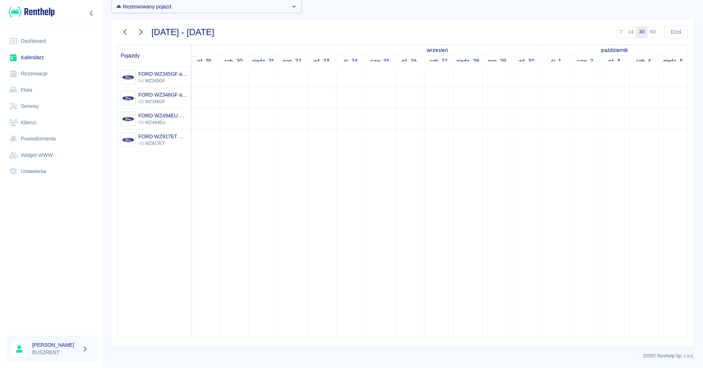
scroll to position [0, 0]
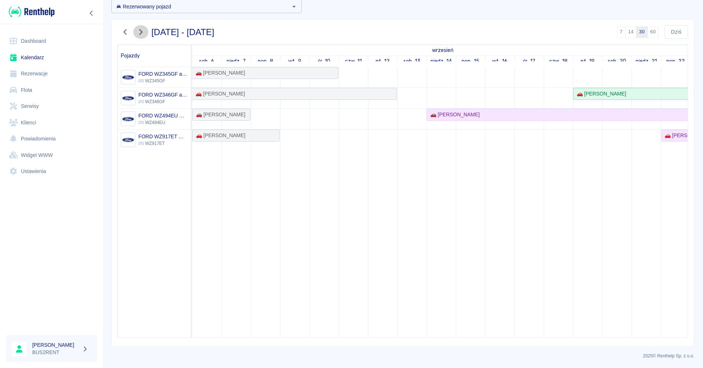
click at [142, 30] on icon "button" at bounding box center [141, 32] width 10 height 8
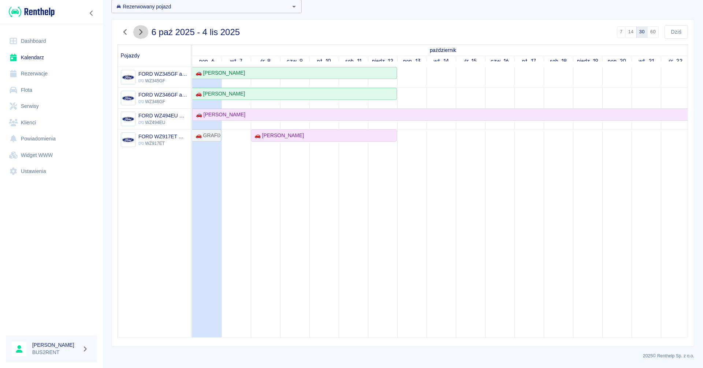
click at [142, 30] on icon "button" at bounding box center [141, 32] width 10 height 8
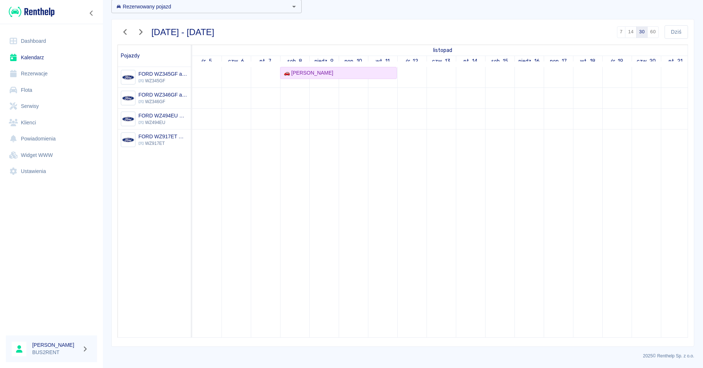
click at [286, 140] on td at bounding box center [294, 202] width 29 height 271
click at [290, 141] on td at bounding box center [294, 202] width 29 height 271
click at [38, 55] on link "Kalendarz" at bounding box center [51, 57] width 91 height 16
click at [300, 144] on td at bounding box center [294, 202] width 29 height 271
click at [299, 140] on td at bounding box center [294, 202] width 29 height 271
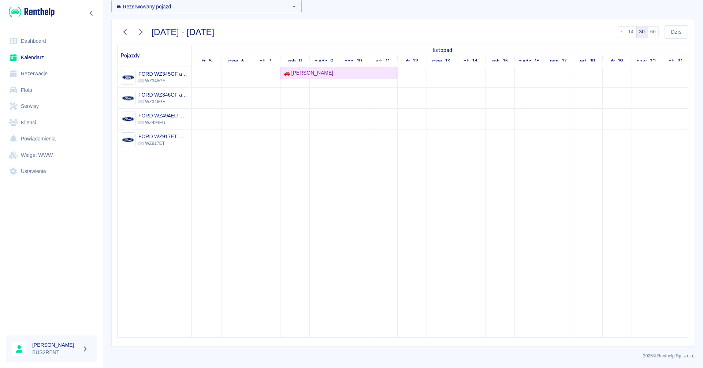
click at [298, 144] on td at bounding box center [294, 202] width 29 height 271
click at [302, 144] on td at bounding box center [294, 202] width 29 height 271
click at [45, 60] on link "Kalendarz" at bounding box center [51, 57] width 91 height 16
click at [38, 73] on link "Rezerwacje" at bounding box center [51, 74] width 91 height 16
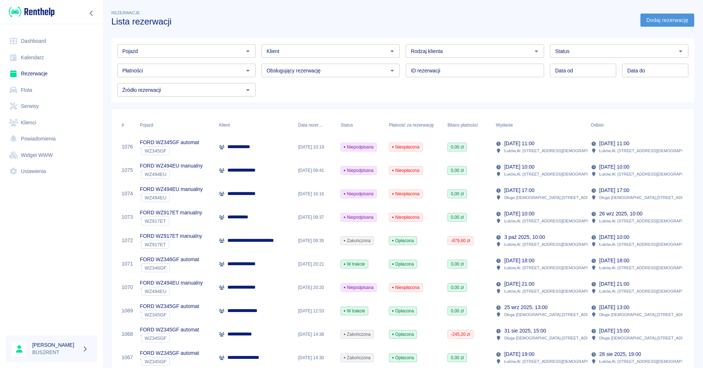
click at [678, 20] on link "Dodaj rezerwację" at bounding box center [668, 21] width 54 height 14
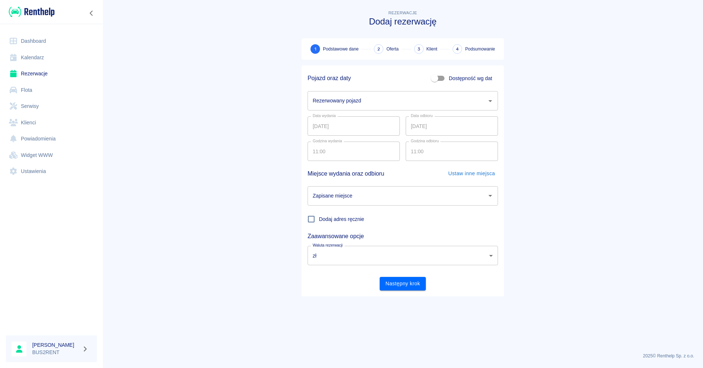
click at [490, 108] on div "Rezerwowany pojazd" at bounding box center [403, 100] width 190 height 19
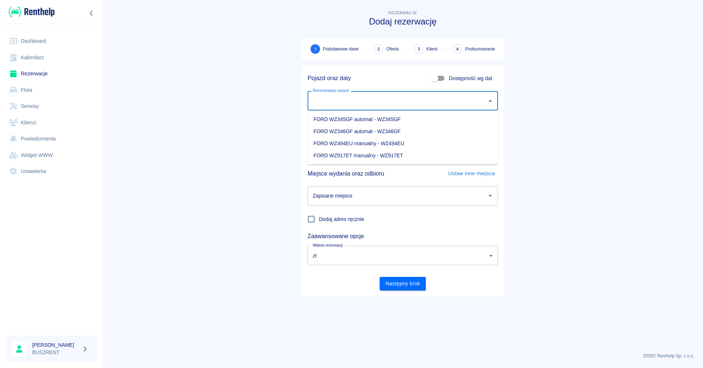
click at [380, 156] on li "FORD WZ917ET manualny - WZ917ET" at bounding box center [403, 156] width 190 height 12
type input "FORD WZ917ET manualny - WZ917ET"
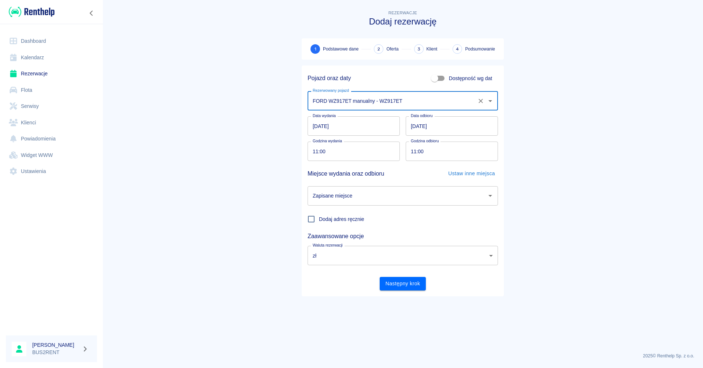
click at [322, 133] on input "[DATE]" at bounding box center [354, 125] width 92 height 19
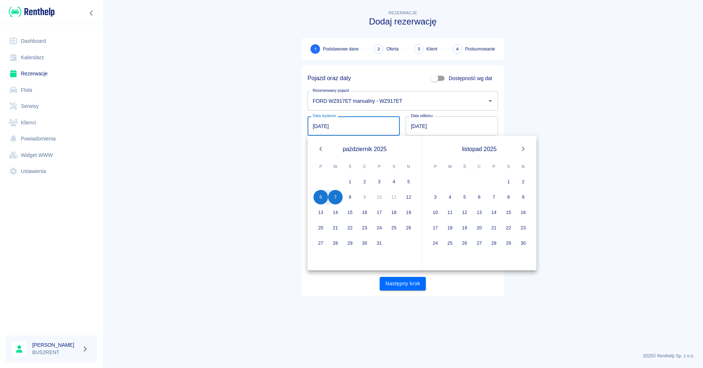
click at [318, 127] on input "[DATE]" at bounding box center [354, 125] width 92 height 19
type input "[DATE]"
click at [395, 196] on button "8" at bounding box center [394, 197] width 15 height 15
type input "DD.MM.YYYY"
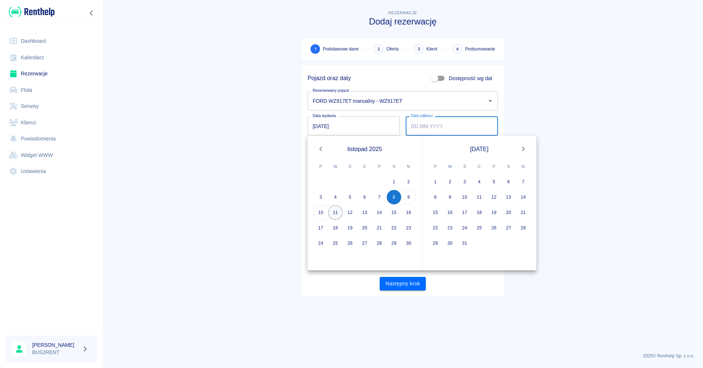
click at [335, 211] on button "11" at bounding box center [335, 212] width 15 height 15
type input "[DATE]"
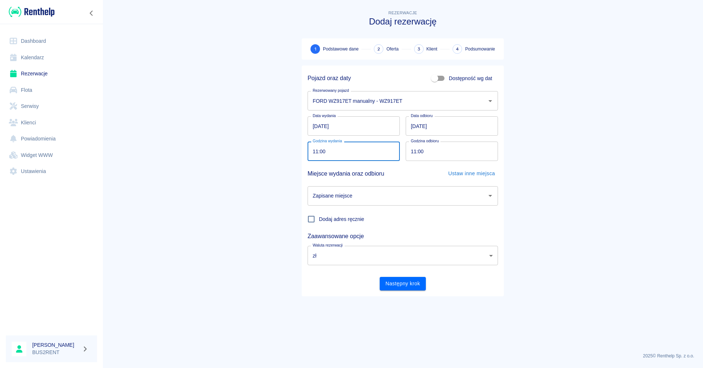
click at [331, 153] on input "11:00" at bounding box center [351, 151] width 87 height 19
click at [453, 153] on input "11:00" at bounding box center [449, 151] width 87 height 19
click at [492, 196] on icon "Otwórz" at bounding box center [490, 196] width 9 height 9
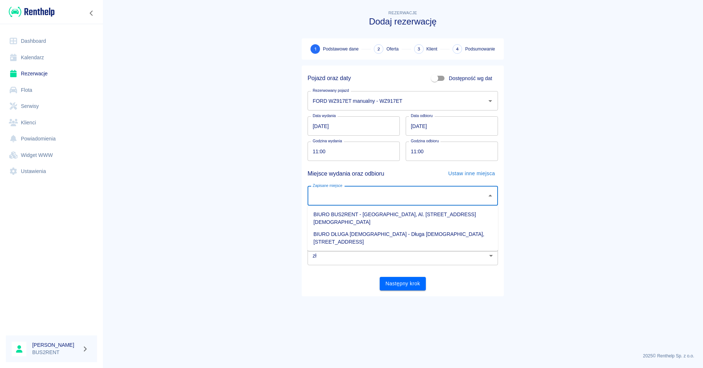
click at [400, 213] on li "BIURO BUS2RENT - [GEOGRAPHIC_DATA], Al. [STREET_ADDRESS][DEMOGRAPHIC_DATA]" at bounding box center [403, 219] width 190 height 20
type input "BIURO BUS2RENT - [GEOGRAPHIC_DATA], Al. [STREET_ADDRESS][DEMOGRAPHIC_DATA]"
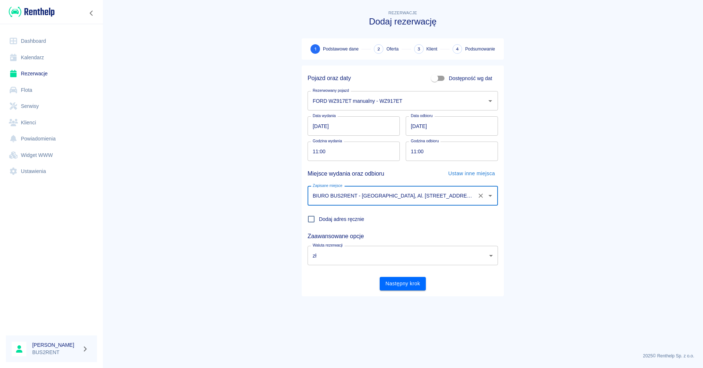
click at [582, 215] on main "Rezerwacje Dodaj rezerwację 1 Podstawowe dane 2 Oferta 3 Klient 4 Podsumowanie …" at bounding box center [403, 178] width 601 height 338
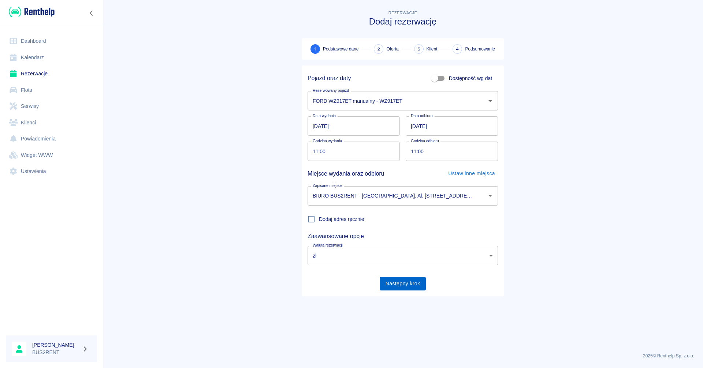
click at [407, 282] on button "Następny krok" at bounding box center [403, 284] width 47 height 14
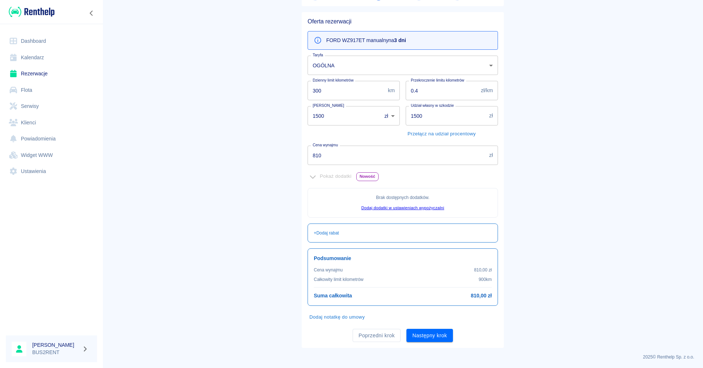
scroll to position [55, 0]
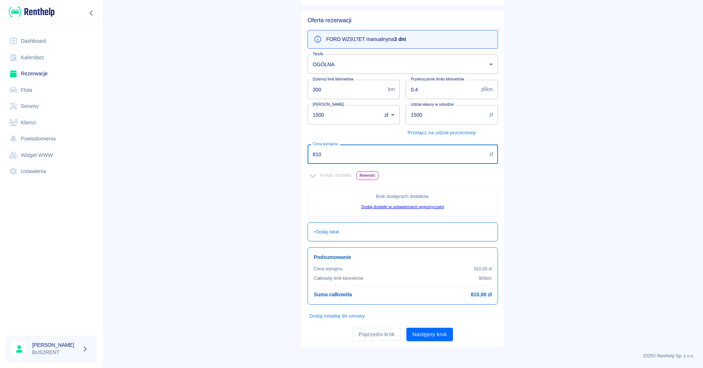
drag, startPoint x: 311, startPoint y: 155, endPoint x: 343, endPoint y: 155, distance: 31.9
click at [343, 155] on input "810" at bounding box center [397, 154] width 179 height 19
type input "750"
click at [226, 184] on main "Rezerwacje Dodaj rezerwację Podstawowe dane 2 Oferta 3 Klient 4 Podsumowanie Of…" at bounding box center [403, 150] width 601 height 393
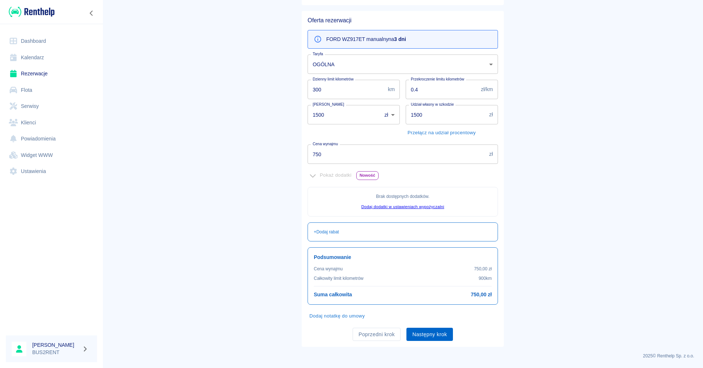
click at [429, 334] on button "Następny krok" at bounding box center [430, 335] width 47 height 14
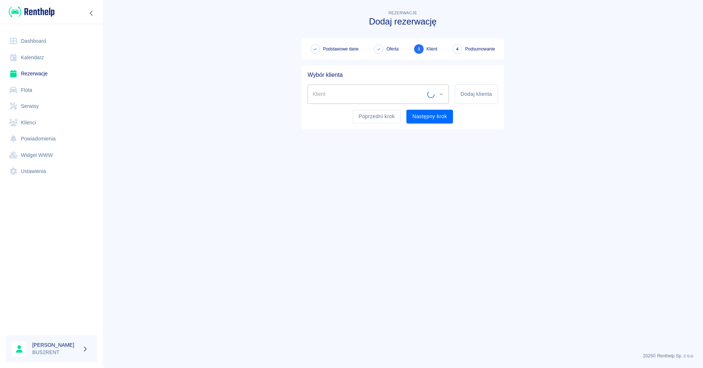
scroll to position [0, 0]
click at [465, 93] on button "Dodaj klienta" at bounding box center [476, 94] width 43 height 19
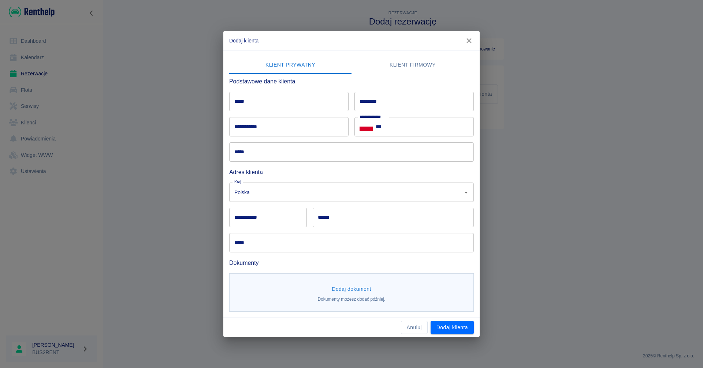
click at [250, 100] on input "*****" at bounding box center [288, 101] width 119 height 19
type input "*****"
click at [371, 101] on input "*********" at bounding box center [414, 101] width 119 height 19
type input "****"
click at [399, 126] on input "***" at bounding box center [425, 126] width 98 height 19
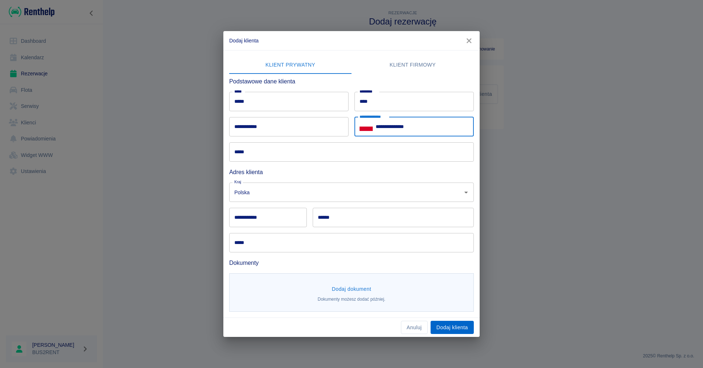
type input "**********"
click at [458, 326] on button "Dodaj klienta" at bounding box center [452, 328] width 43 height 14
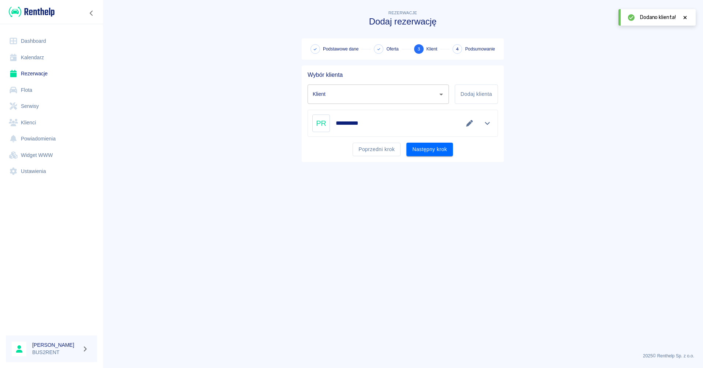
type input "[PERSON_NAME] ([PHONE_NUMBER])"
click at [431, 152] on button "Następny krok" at bounding box center [430, 150] width 47 height 14
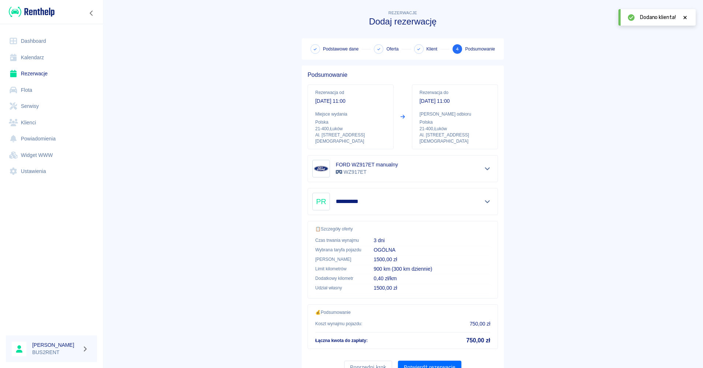
scroll to position [27, 0]
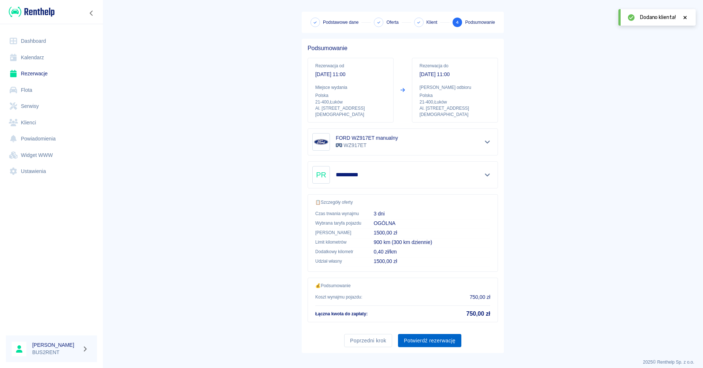
click at [427, 334] on button "Potwierdź rezerwację" at bounding box center [429, 341] width 63 height 14
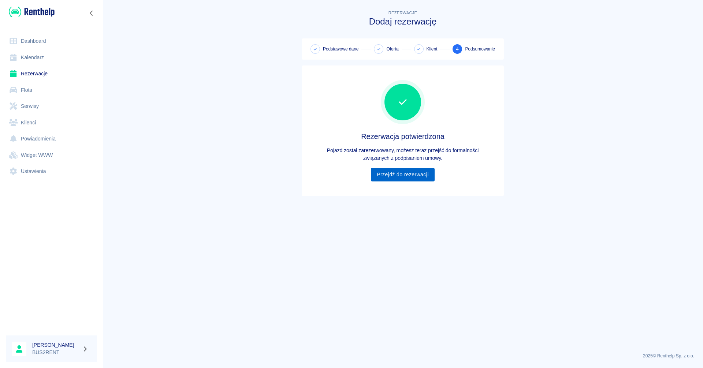
click at [401, 175] on link "Przejdź do rezerwacji" at bounding box center [402, 175] width 63 height 14
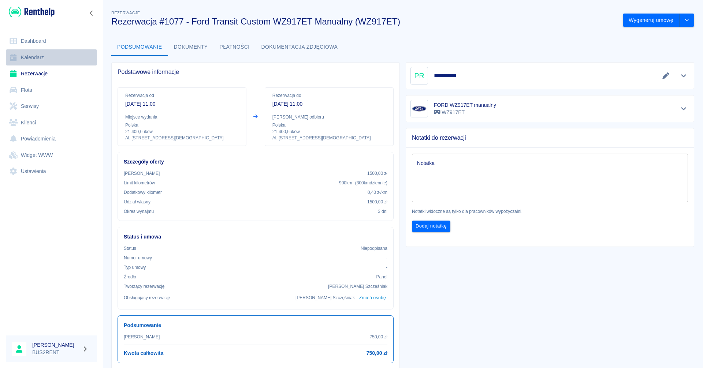
click at [44, 59] on link "Kalendarz" at bounding box center [51, 57] width 91 height 16
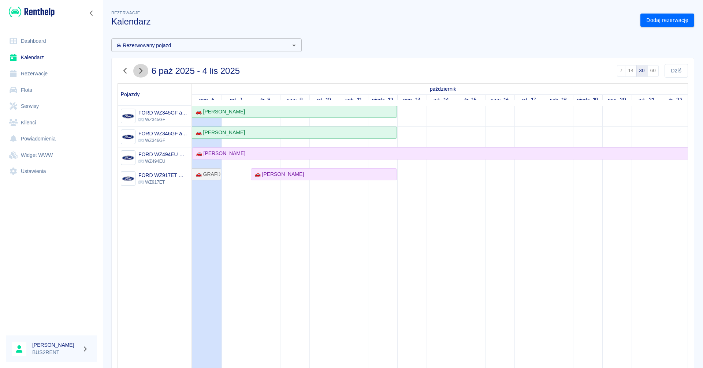
click at [142, 71] on icon "button" at bounding box center [140, 71] width 3 height 6
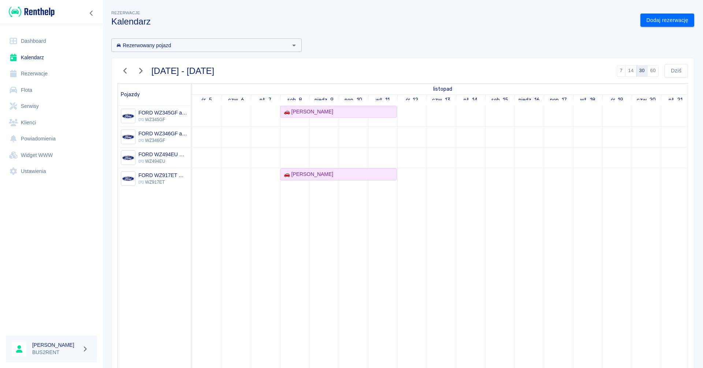
click at [127, 70] on icon "button" at bounding box center [125, 71] width 10 height 8
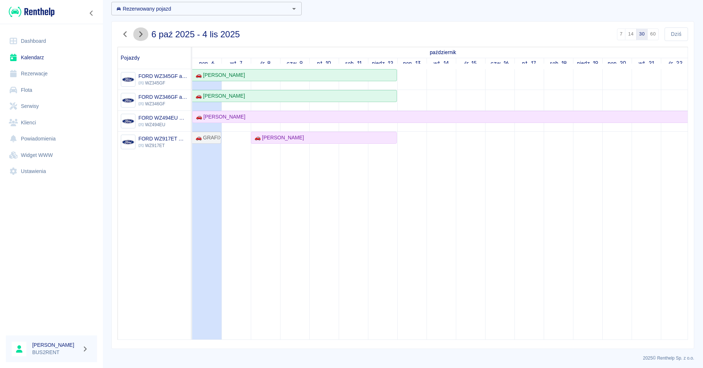
click at [138, 36] on icon "button" at bounding box center [141, 34] width 10 height 8
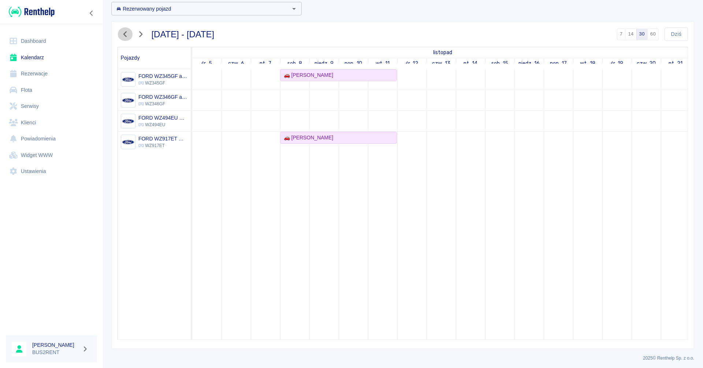
click at [125, 35] on icon "button" at bounding box center [124, 34] width 3 height 6
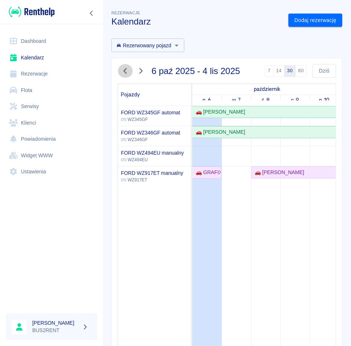
click at [125, 66] on button "button" at bounding box center [125, 71] width 15 height 14
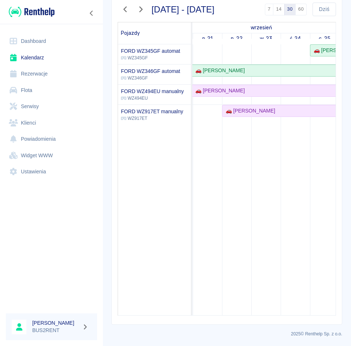
scroll to position [0, 437]
click at [244, 91] on div "🚗 [PERSON_NAME]" at bounding box center [312, 91] width 643 height 8
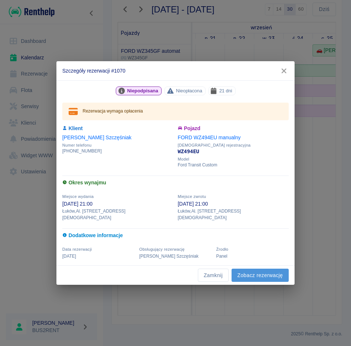
click at [256, 268] on link "Zobacz rezerwację" at bounding box center [259, 275] width 57 height 14
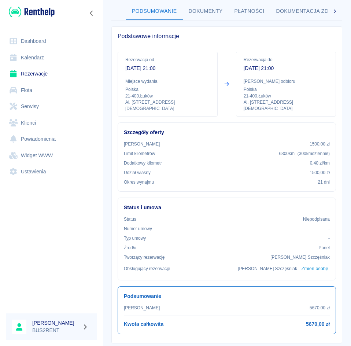
scroll to position [73, 0]
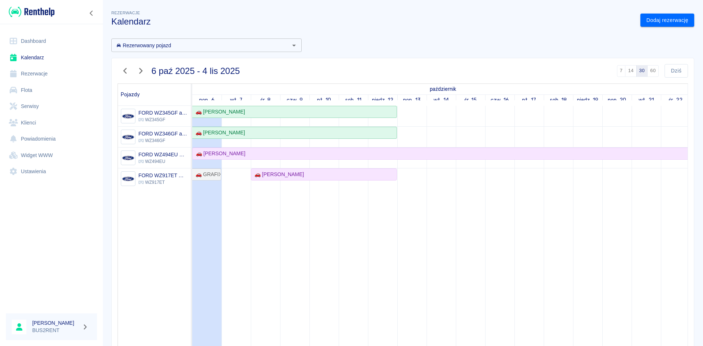
click at [31, 124] on link "Klienci" at bounding box center [51, 123] width 91 height 16
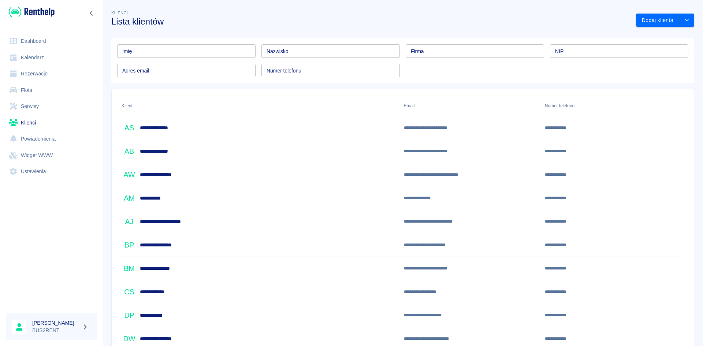
click at [272, 53] on input "Nazwisko" at bounding box center [331, 51] width 138 height 14
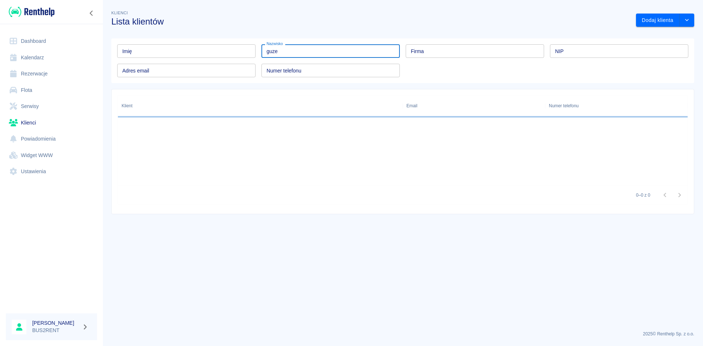
type input "guzek"
